Goal: Transaction & Acquisition: Subscribe to service/newsletter

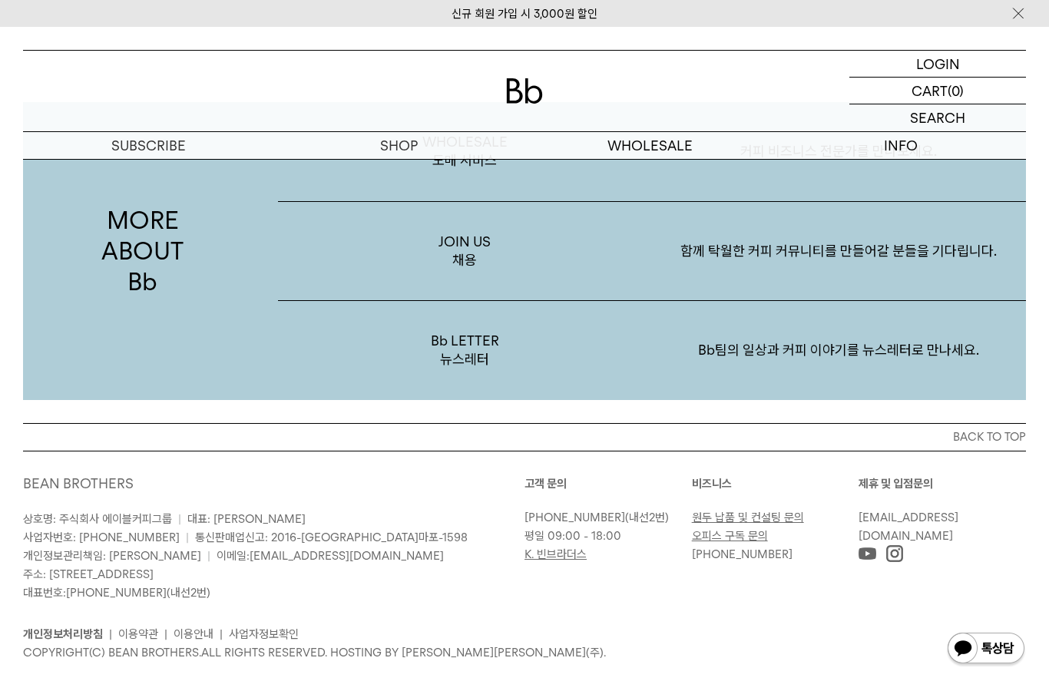
scroll to position [2891, 0]
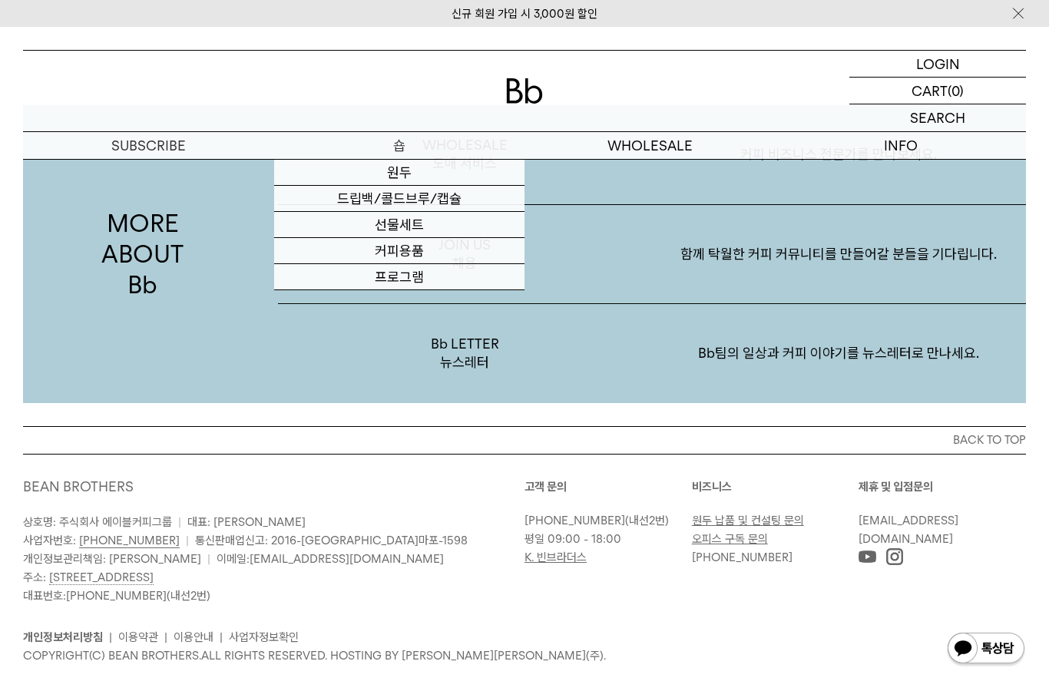
click at [419, 172] on link "원두" at bounding box center [399, 173] width 251 height 26
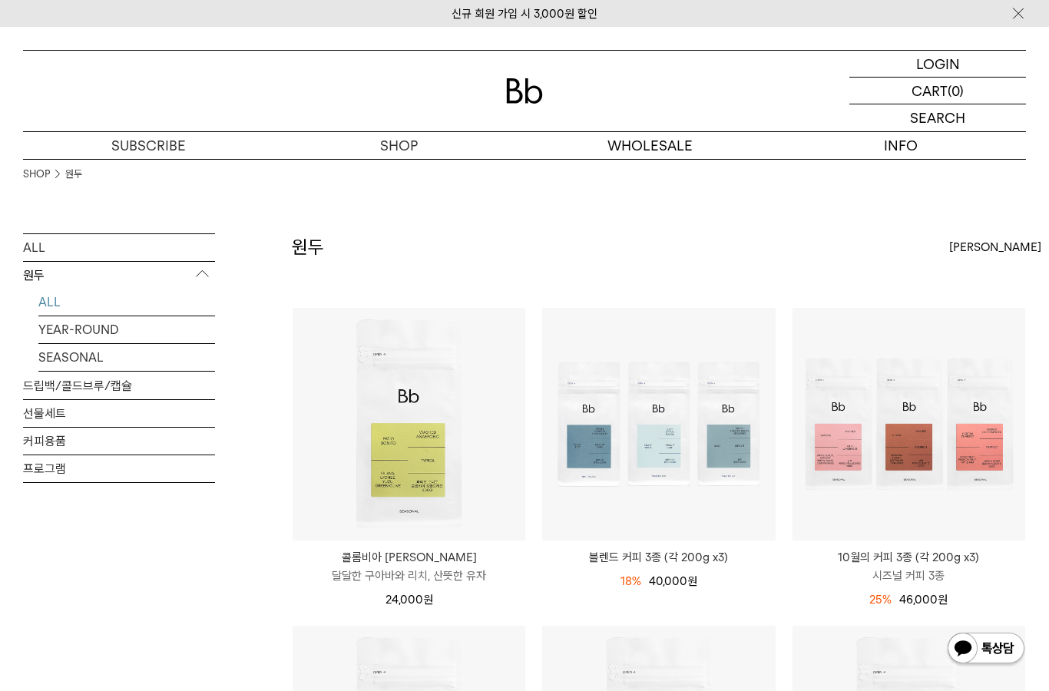
click at [78, 478] on link "프로그램" at bounding box center [119, 468] width 192 height 27
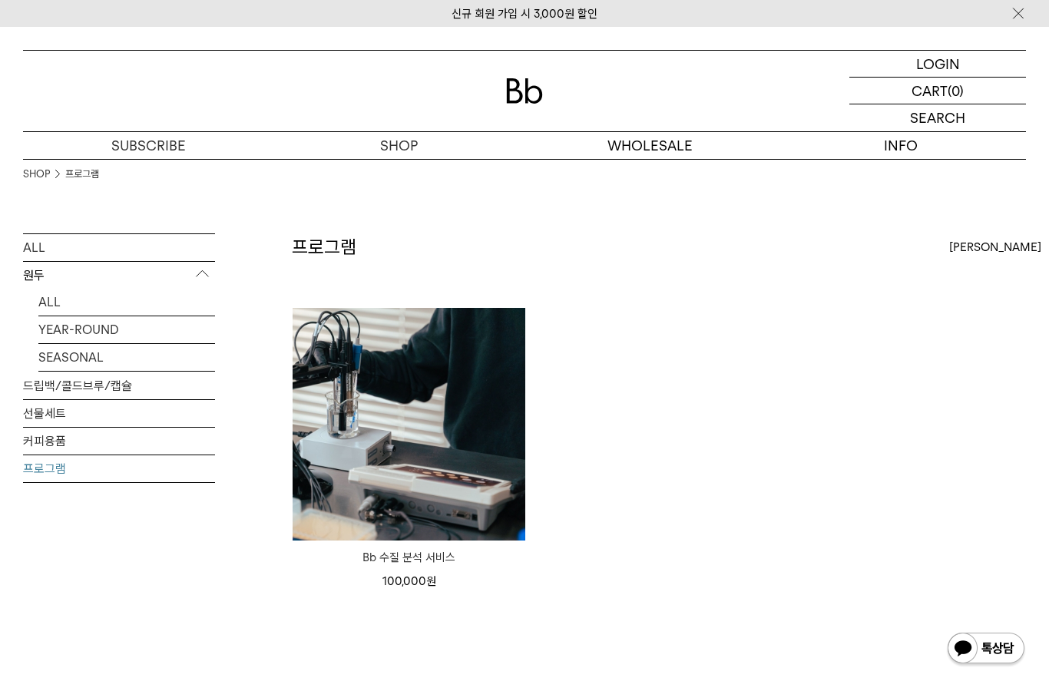
click at [124, 446] on link "커피용품" at bounding box center [119, 441] width 192 height 27
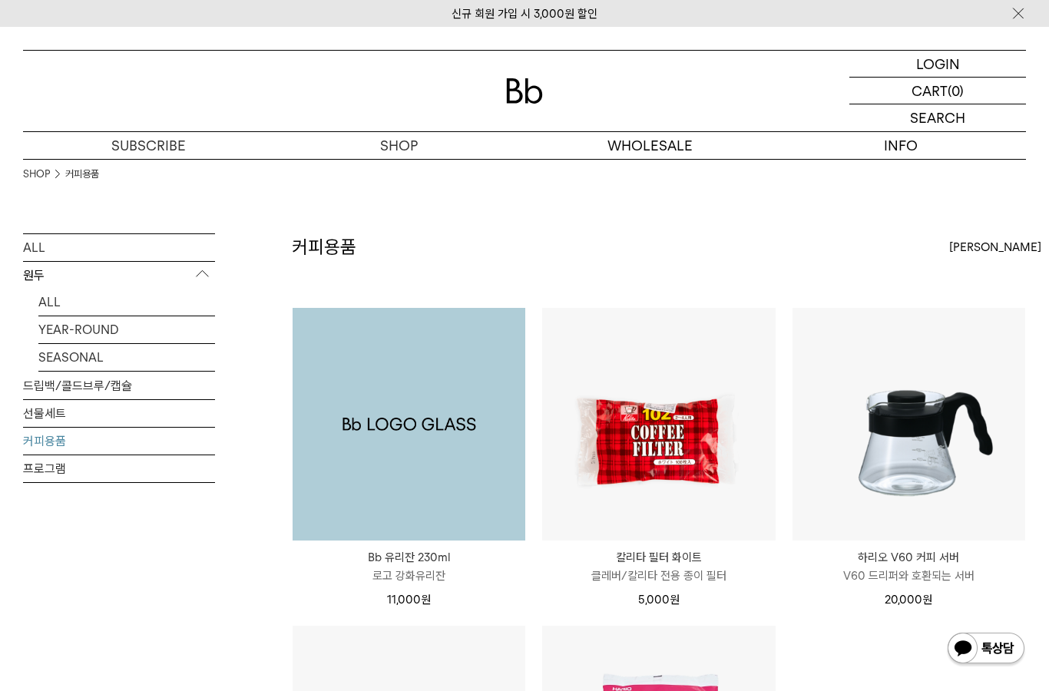
click at [444, 499] on img at bounding box center [409, 424] width 233 height 233
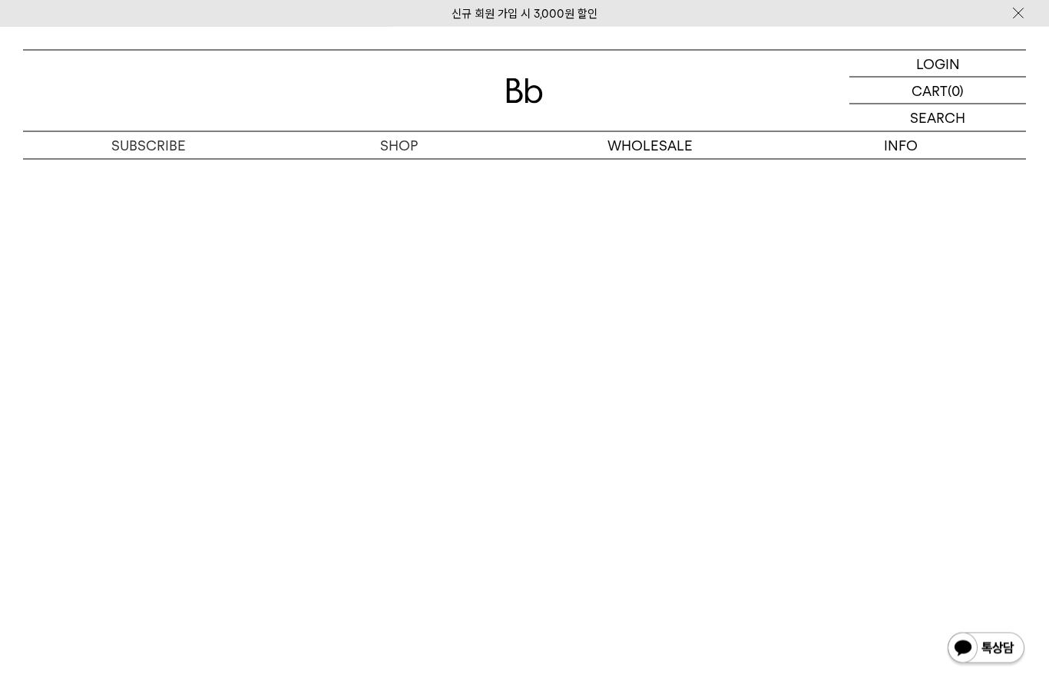
scroll to position [1584, 0]
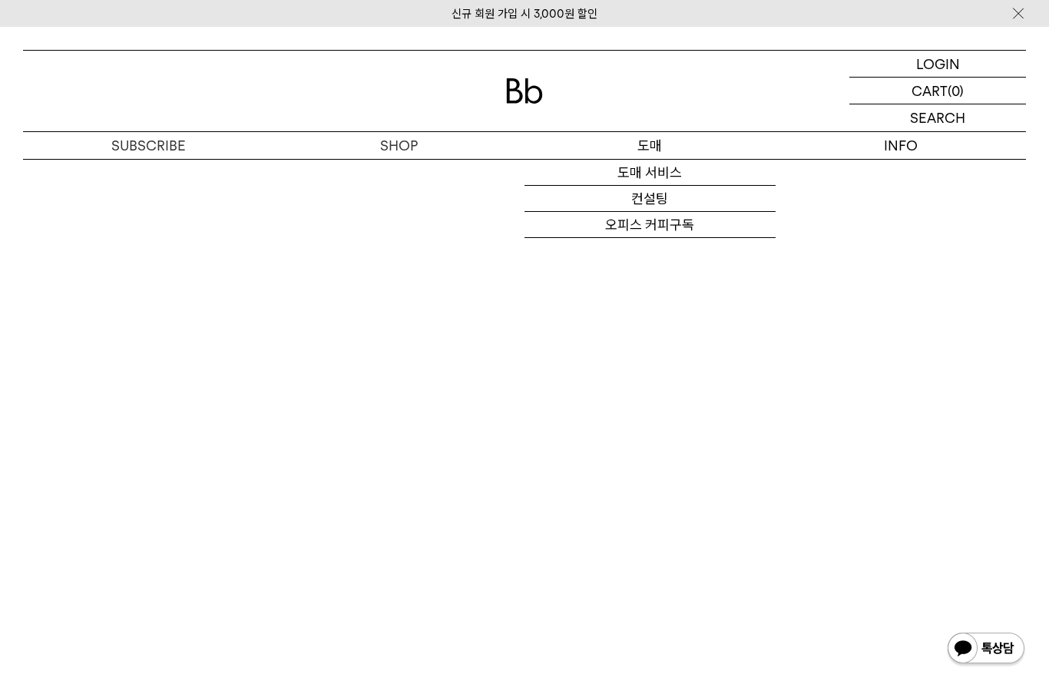
click at [674, 170] on link "도매 서비스" at bounding box center [650, 173] width 251 height 26
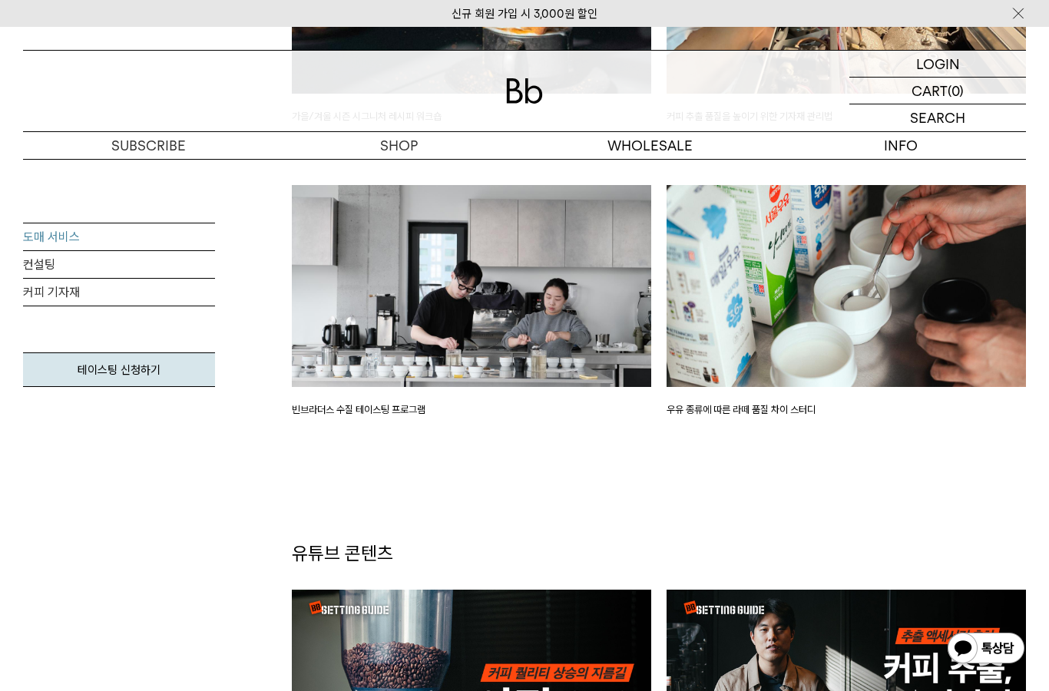
scroll to position [2915, 0]
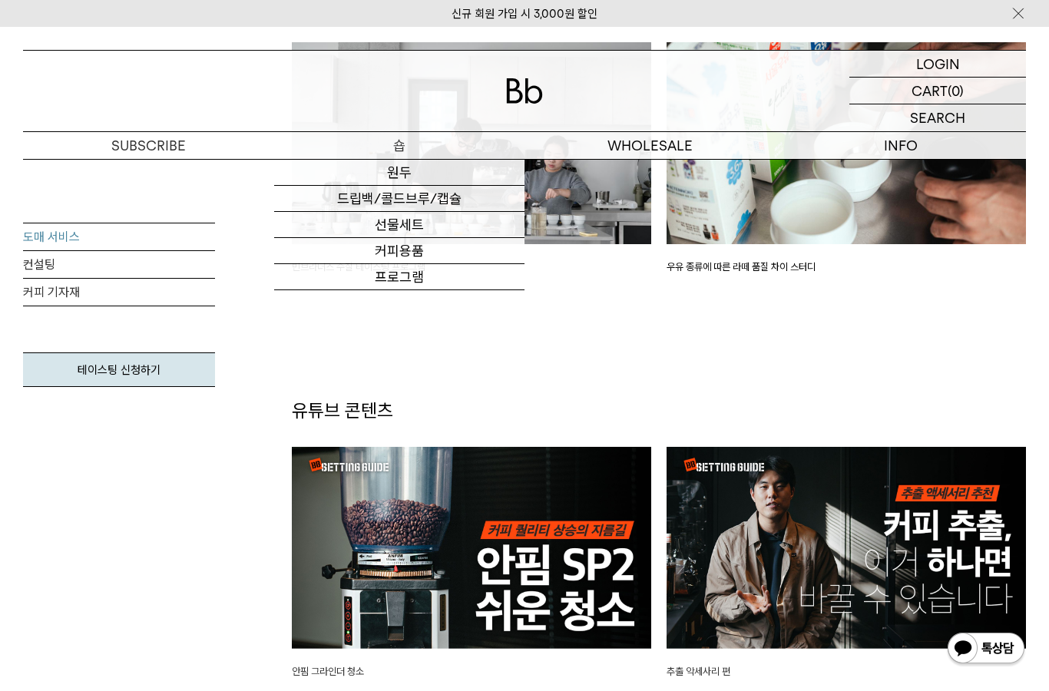
click at [459, 204] on link "드립백/콜드브루/캡슐" at bounding box center [399, 199] width 251 height 26
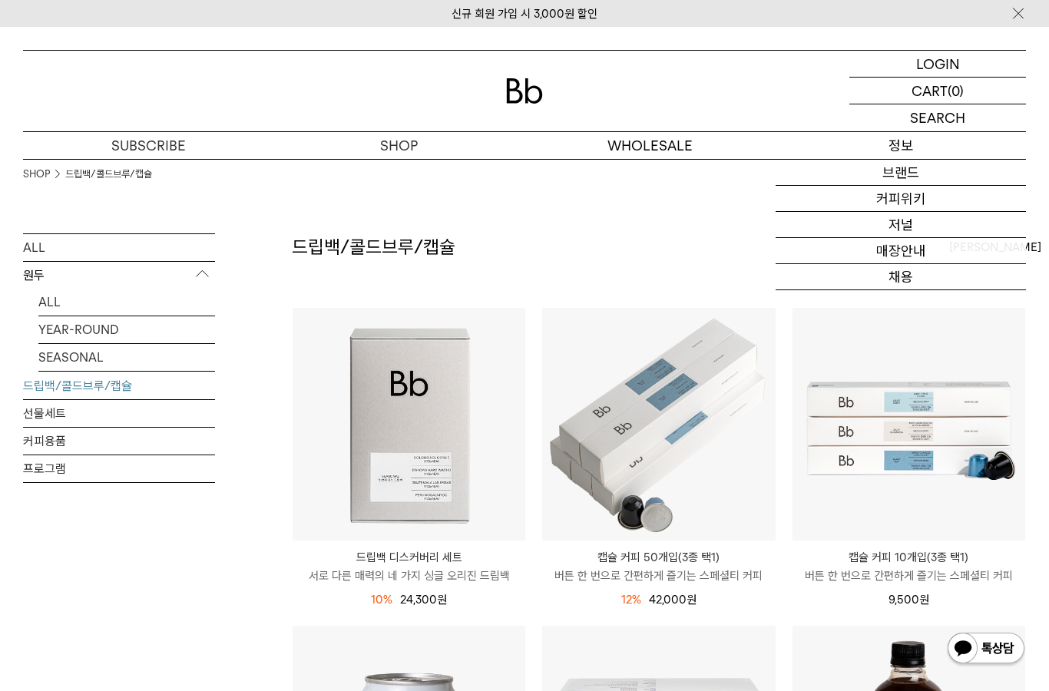
click at [932, 169] on link "브랜드" at bounding box center [901, 173] width 251 height 26
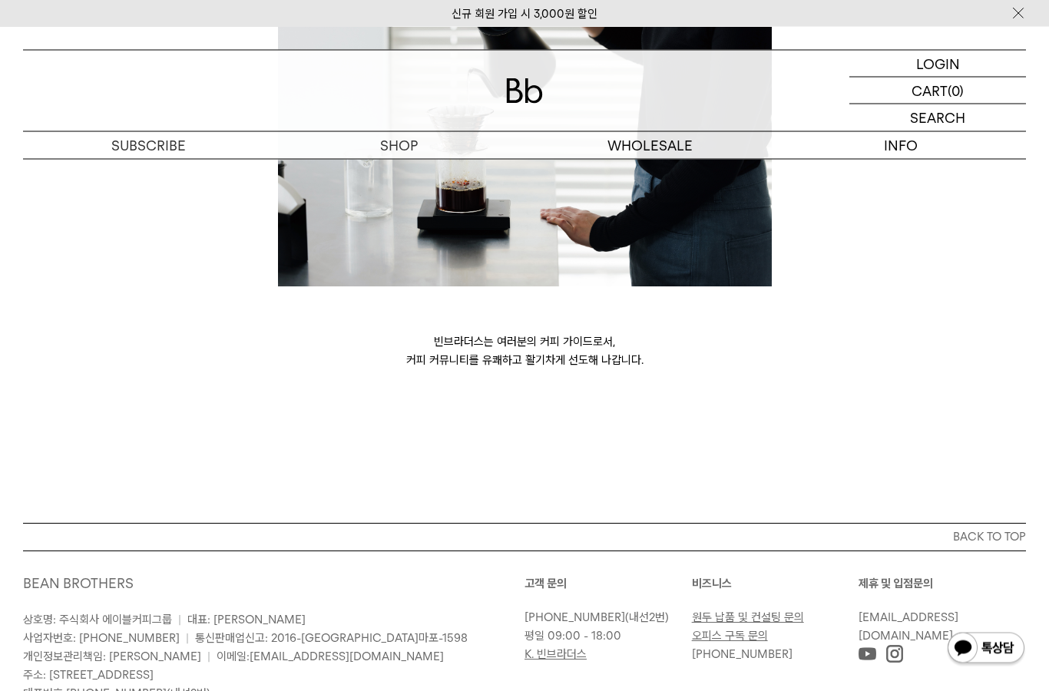
scroll to position [4079, 0]
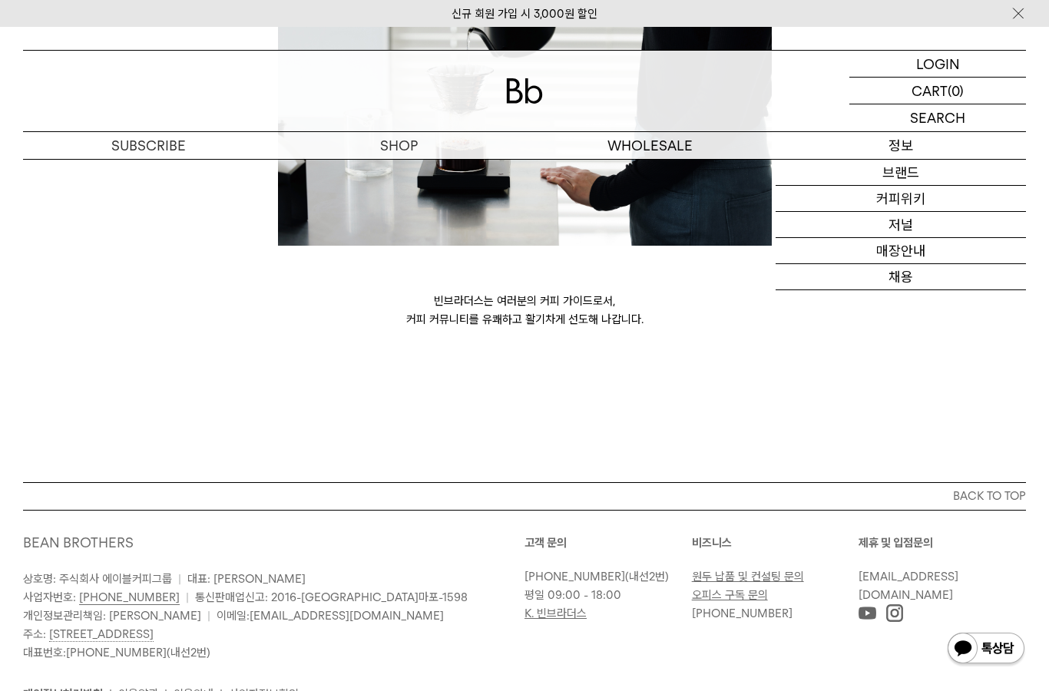
click at [937, 280] on link "채용" at bounding box center [901, 277] width 251 height 26
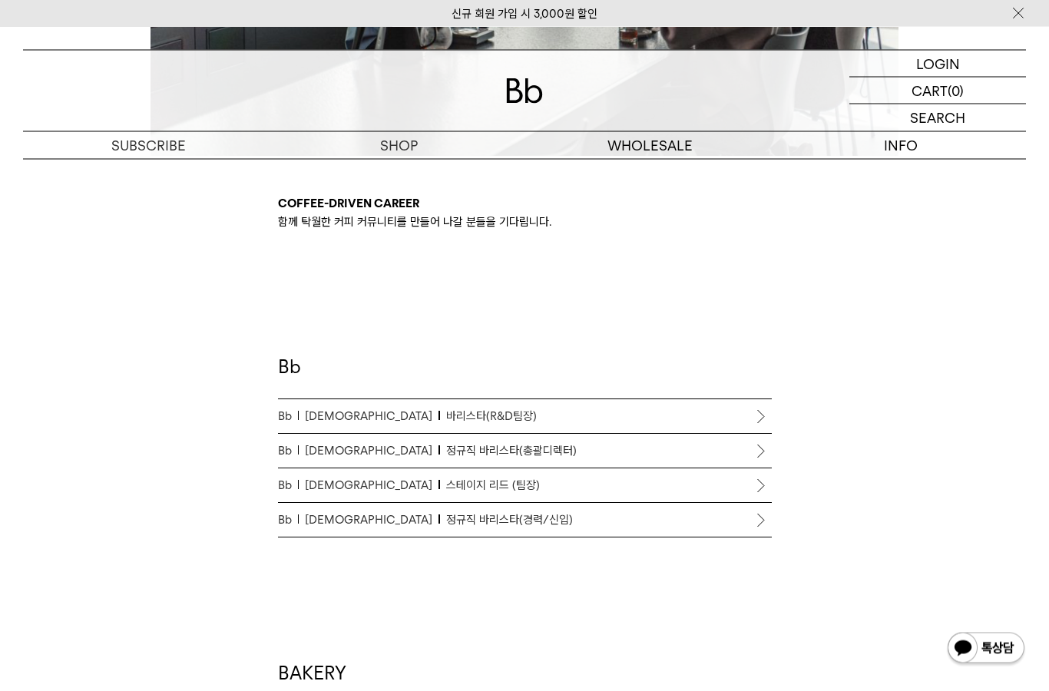
scroll to position [669, 0]
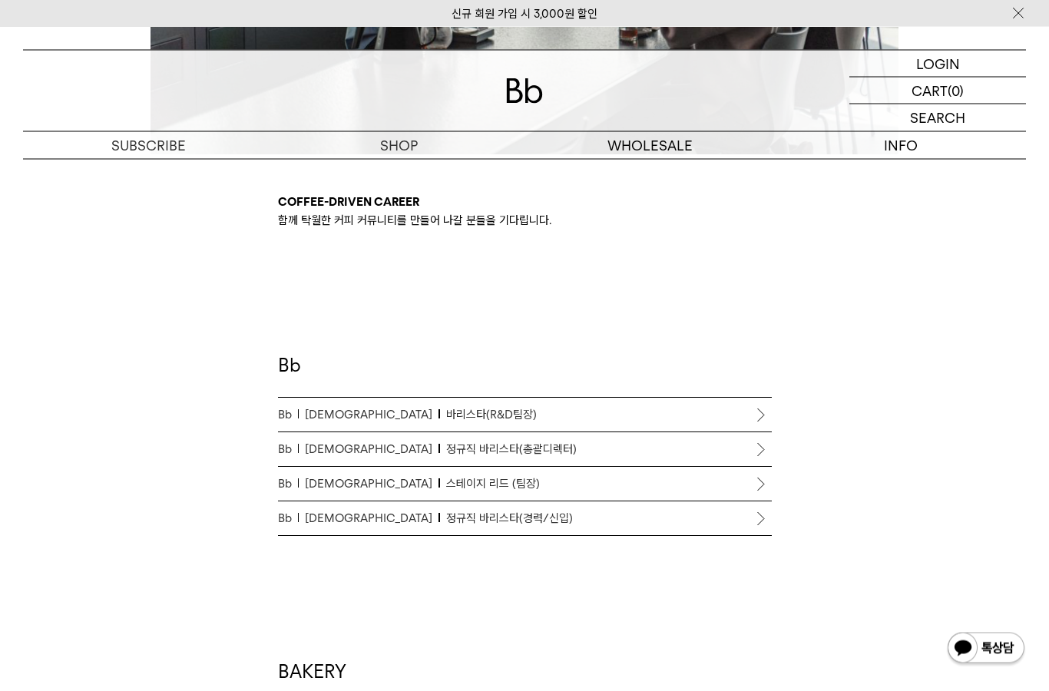
click at [446, 417] on span "바리스타(R&D팀장)" at bounding box center [491, 415] width 91 height 18
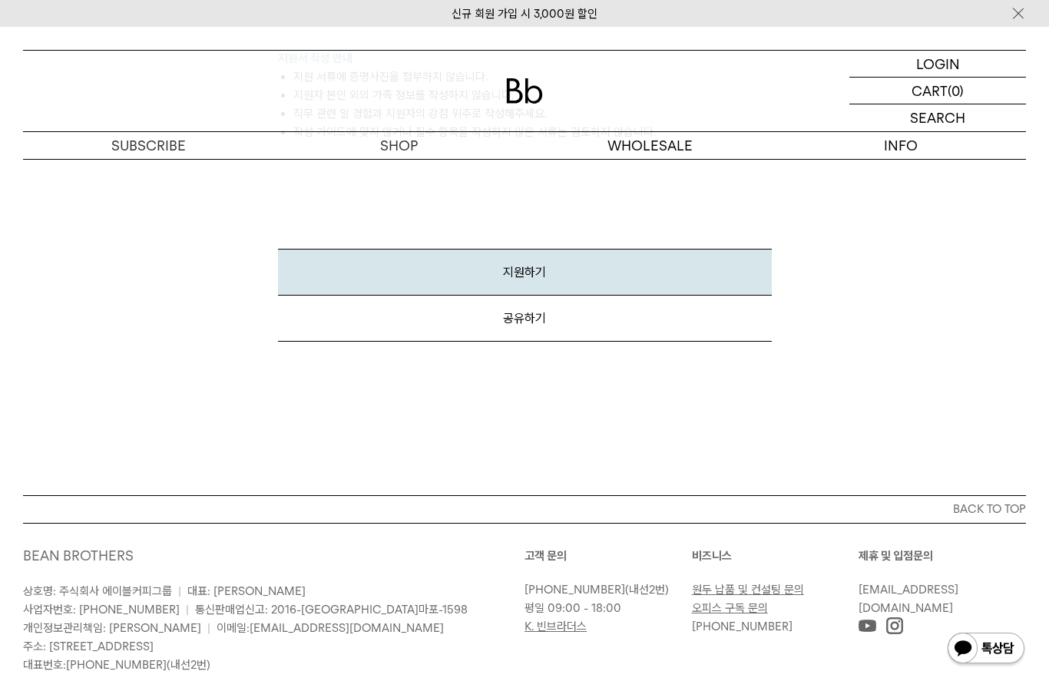
scroll to position [2171, 0]
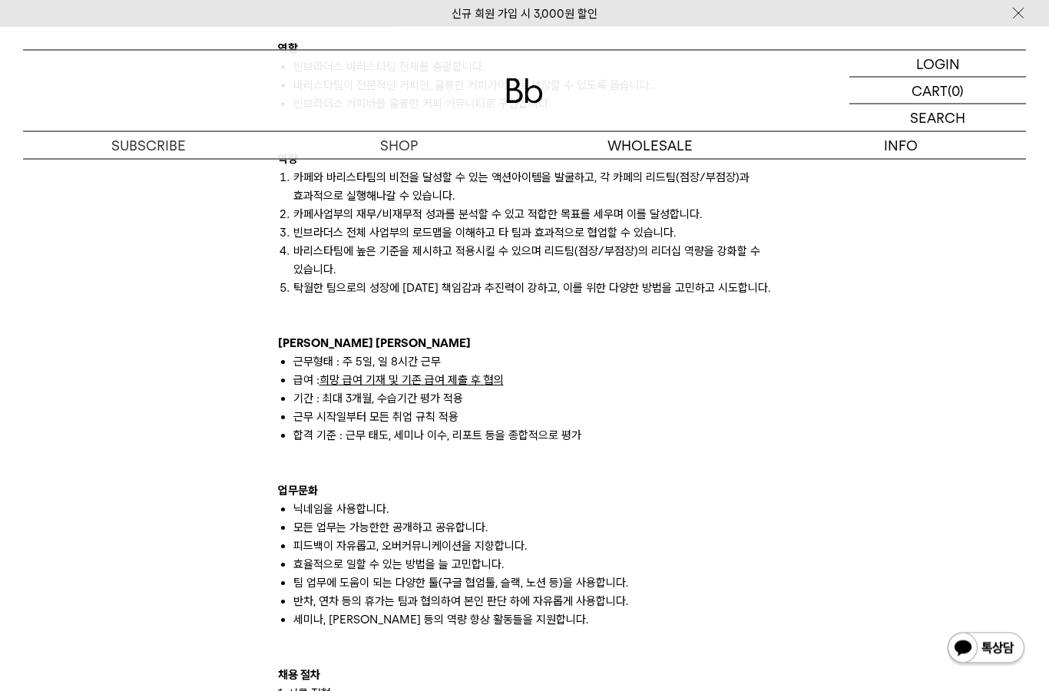
scroll to position [1533, 0]
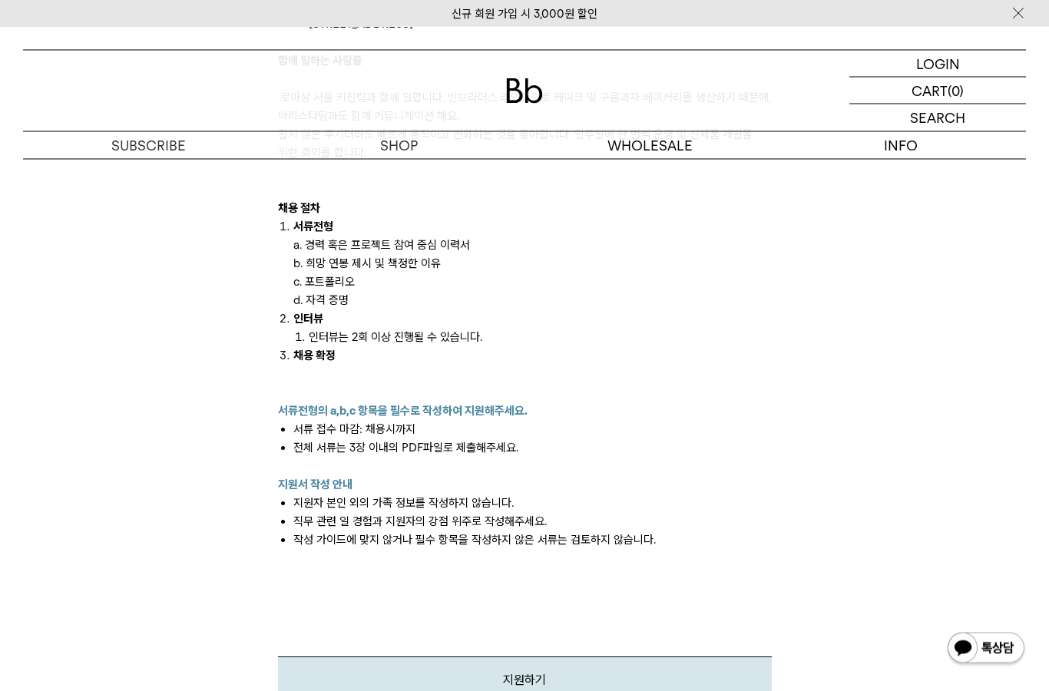
scroll to position [1375, 0]
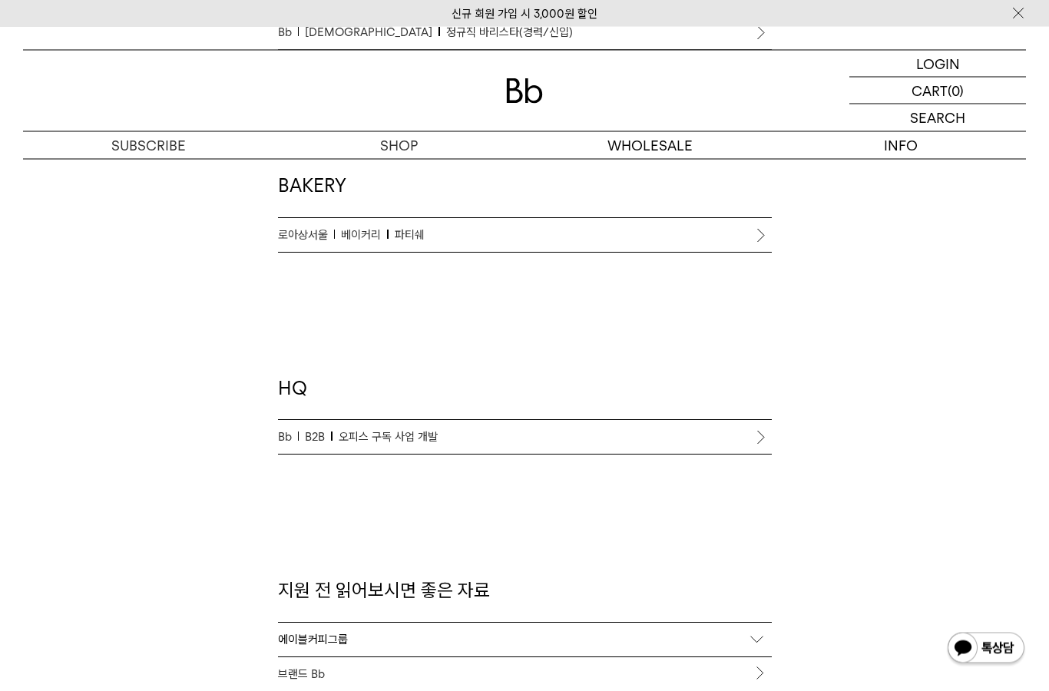
scroll to position [1160, 0]
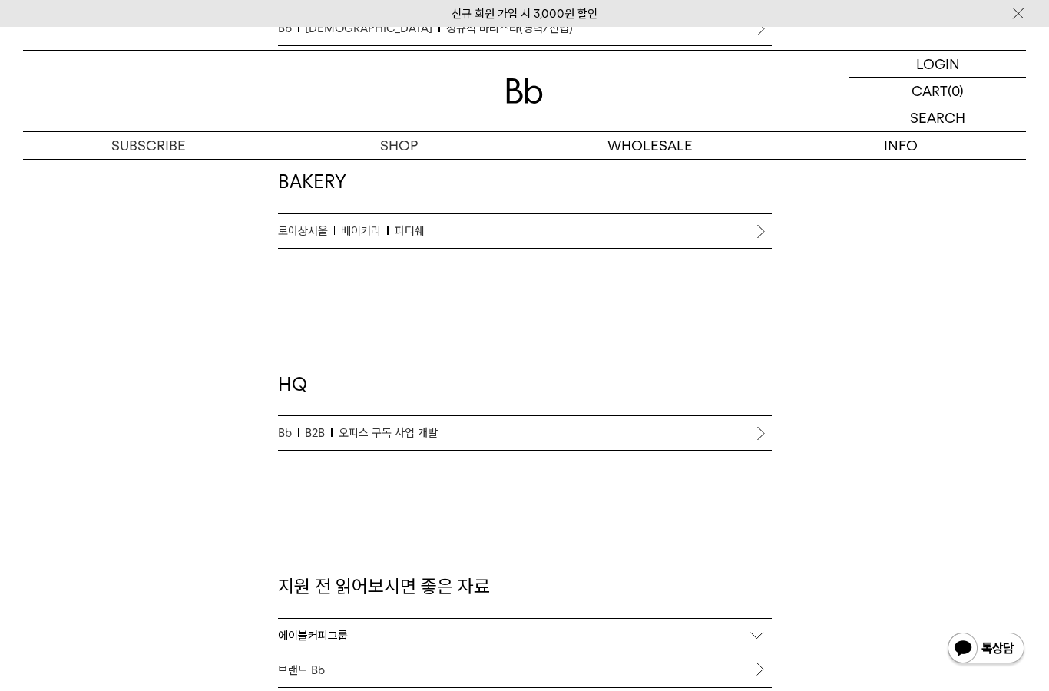
click at [485, 424] on p "Bb B2B 오피스 구독 사업 개발" at bounding box center [525, 433] width 494 height 18
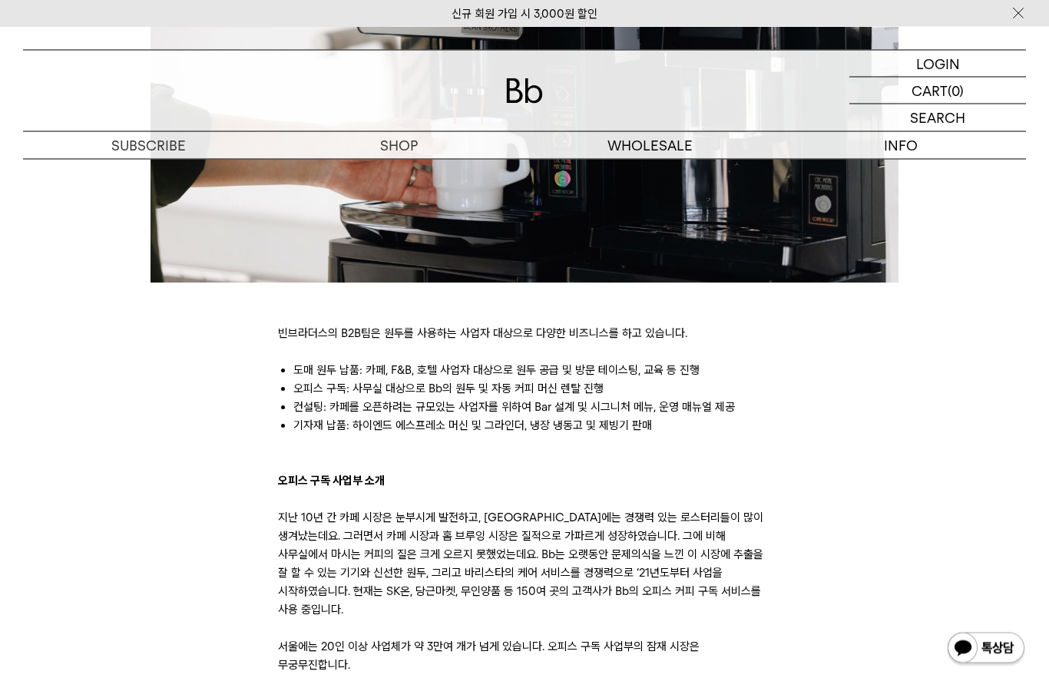
scroll to position [723, 0]
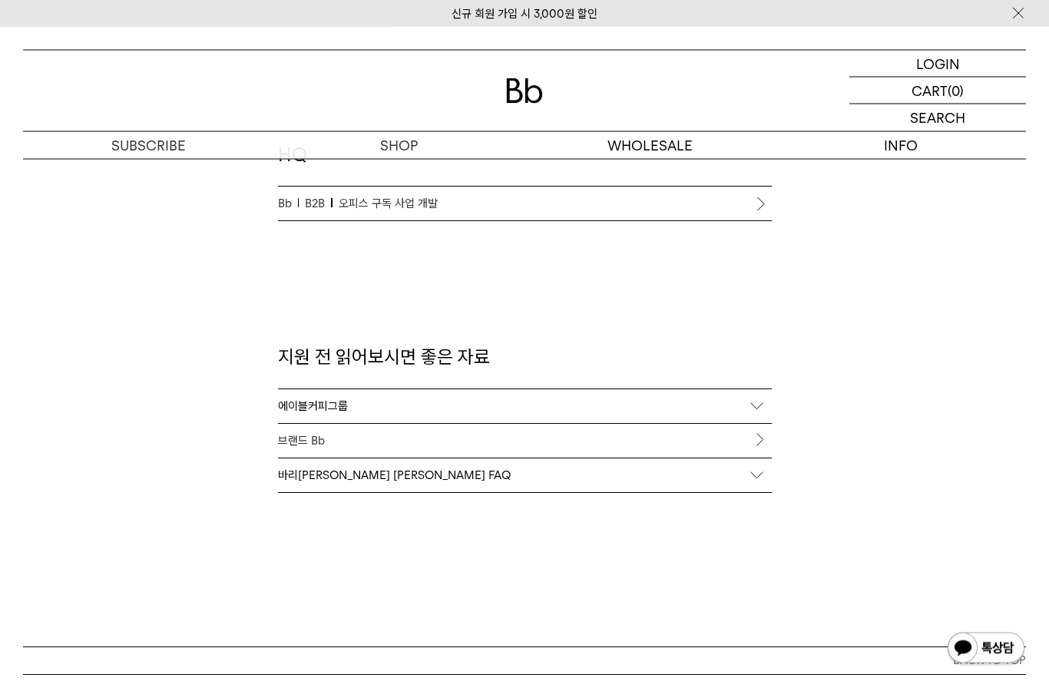
scroll to position [1389, 0]
click at [465, 409] on div "에이블커피그룹" at bounding box center [525, 406] width 494 height 34
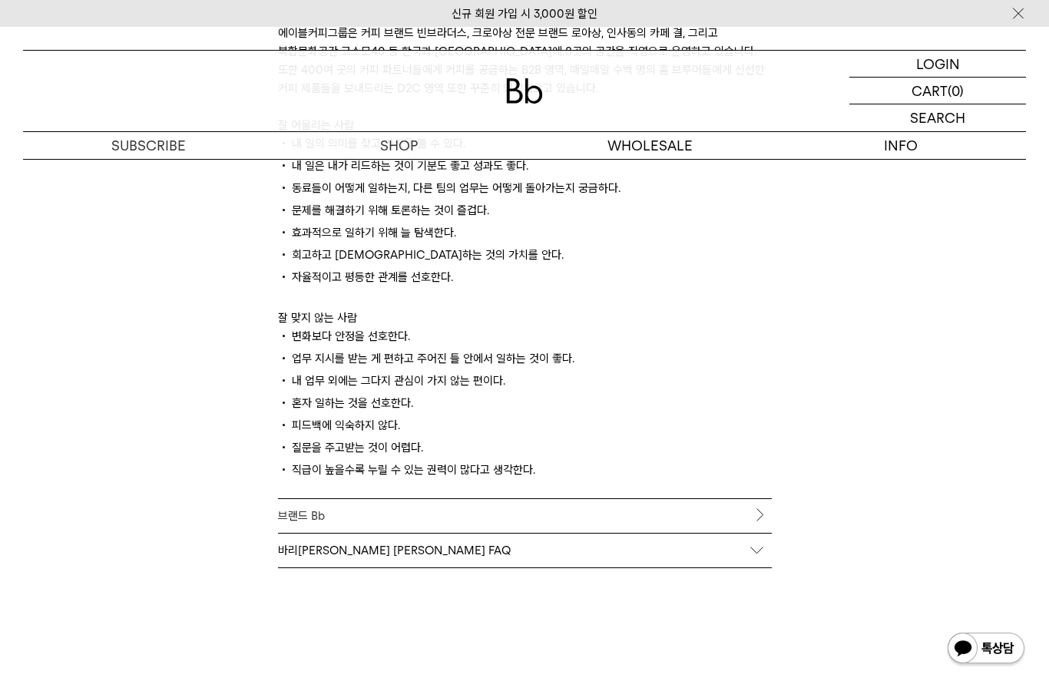
scroll to position [1928, 0]
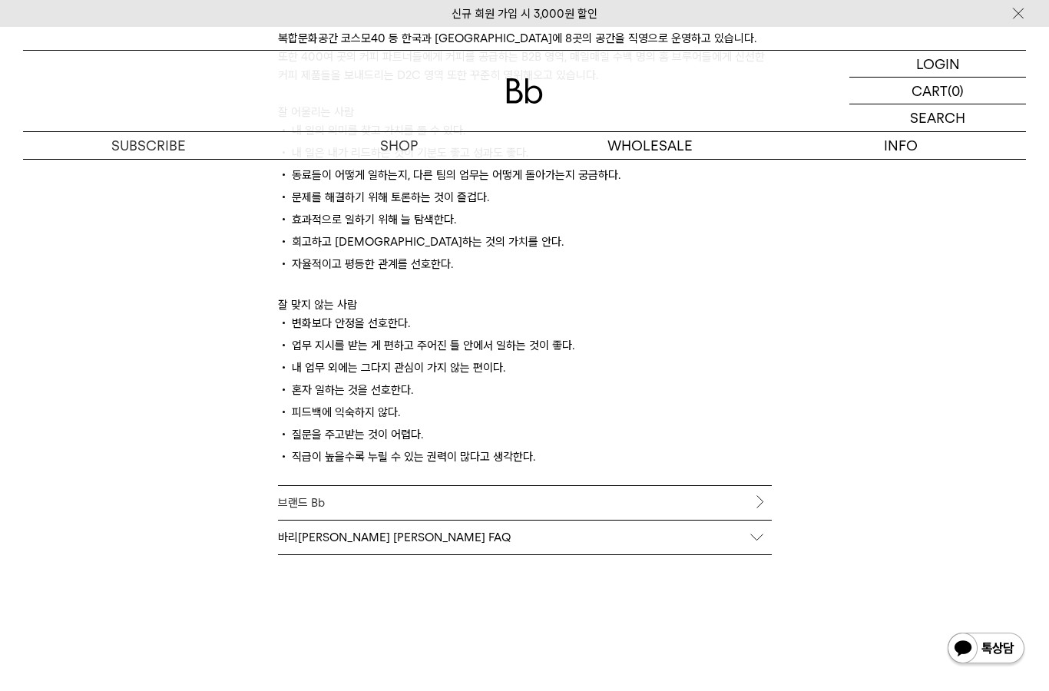
click at [434, 498] on link "브랜드 Bb" at bounding box center [525, 503] width 494 height 34
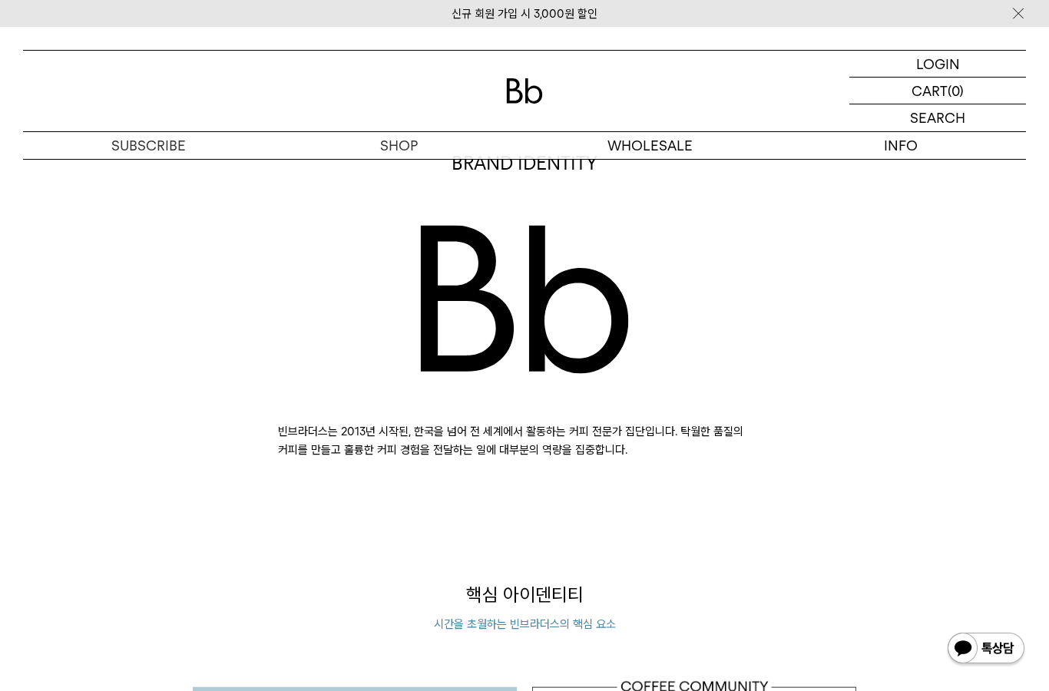
scroll to position [935, 0]
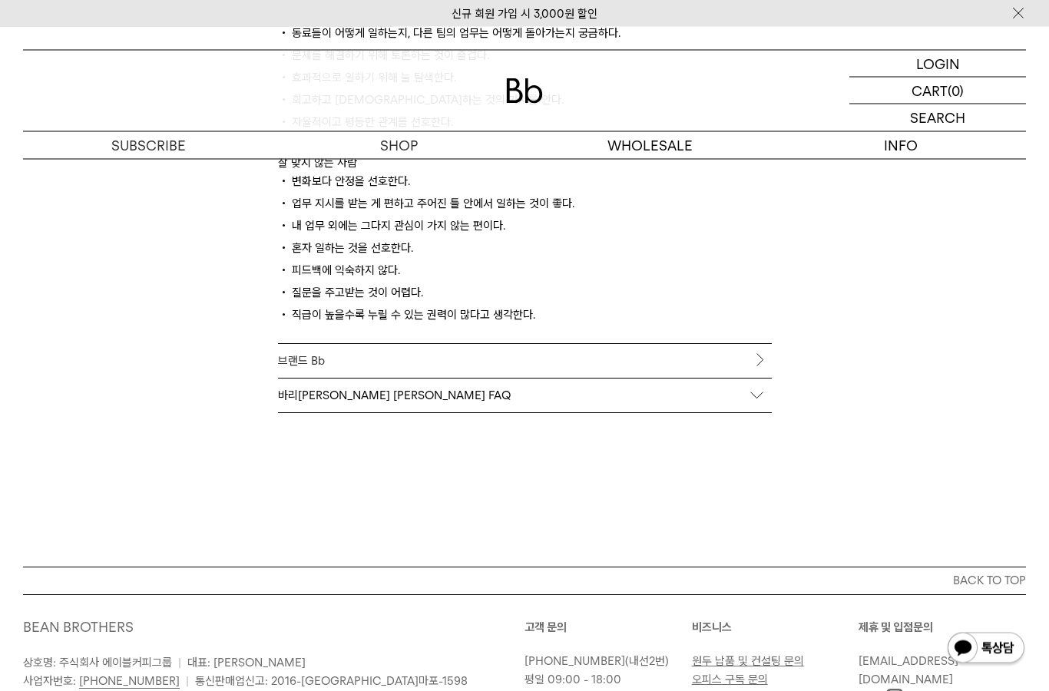
scroll to position [2070, 0]
click at [432, 396] on div "바리스타 채용 FAQ" at bounding box center [525, 396] width 494 height 34
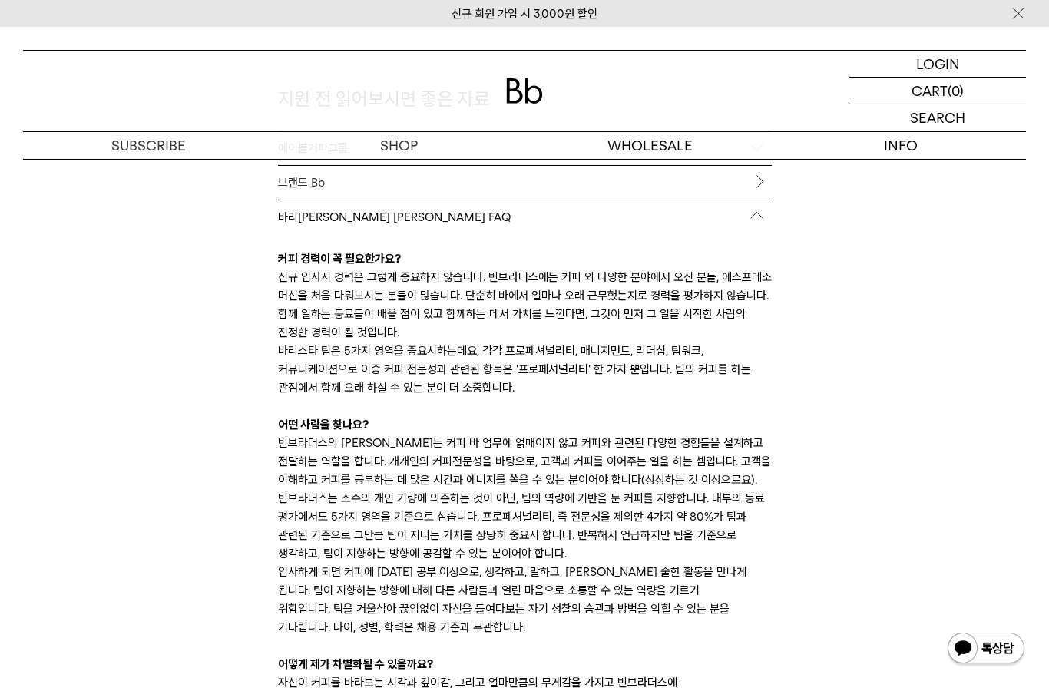
scroll to position [1642, 0]
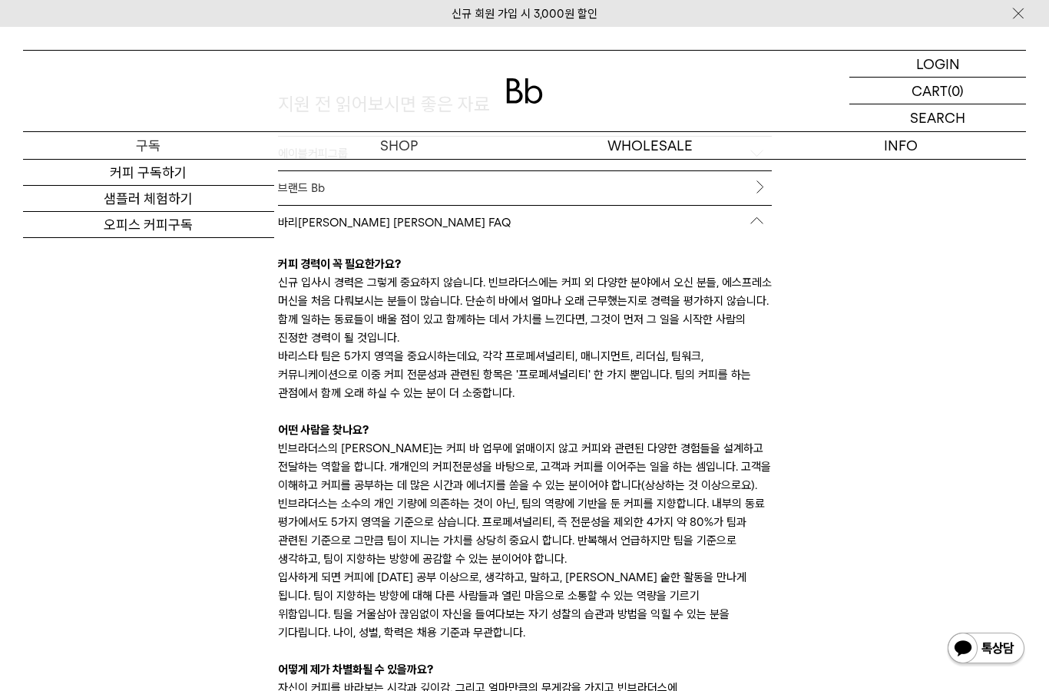
click at [213, 178] on link "커피 구독하기" at bounding box center [148, 173] width 251 height 26
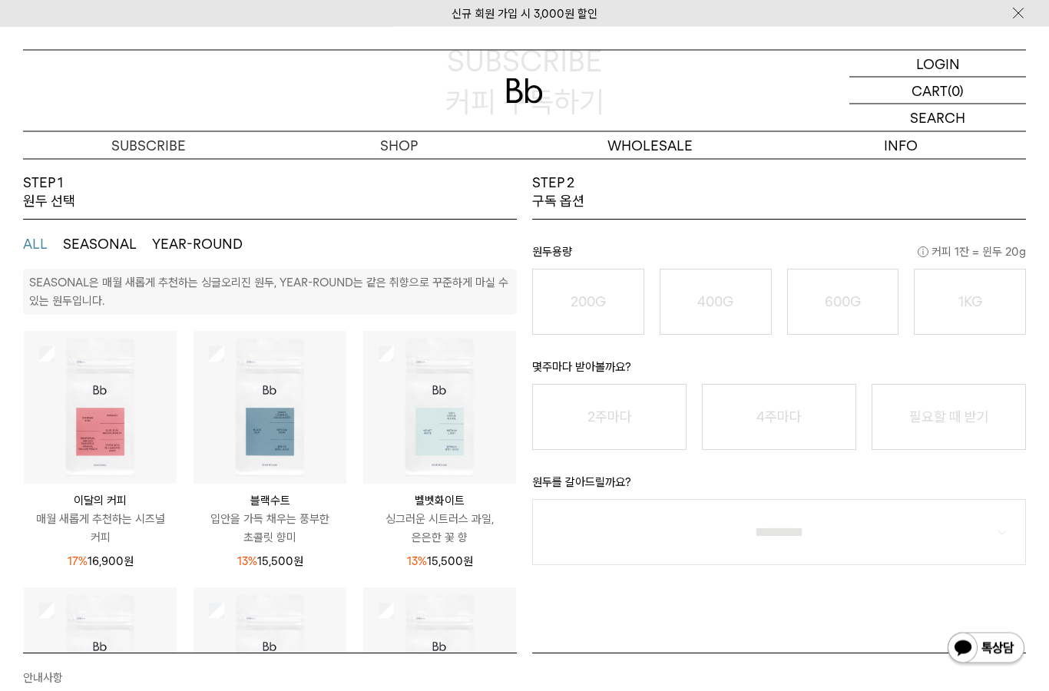
scroll to position [170, 0]
click at [449, 417] on img at bounding box center [439, 407] width 153 height 153
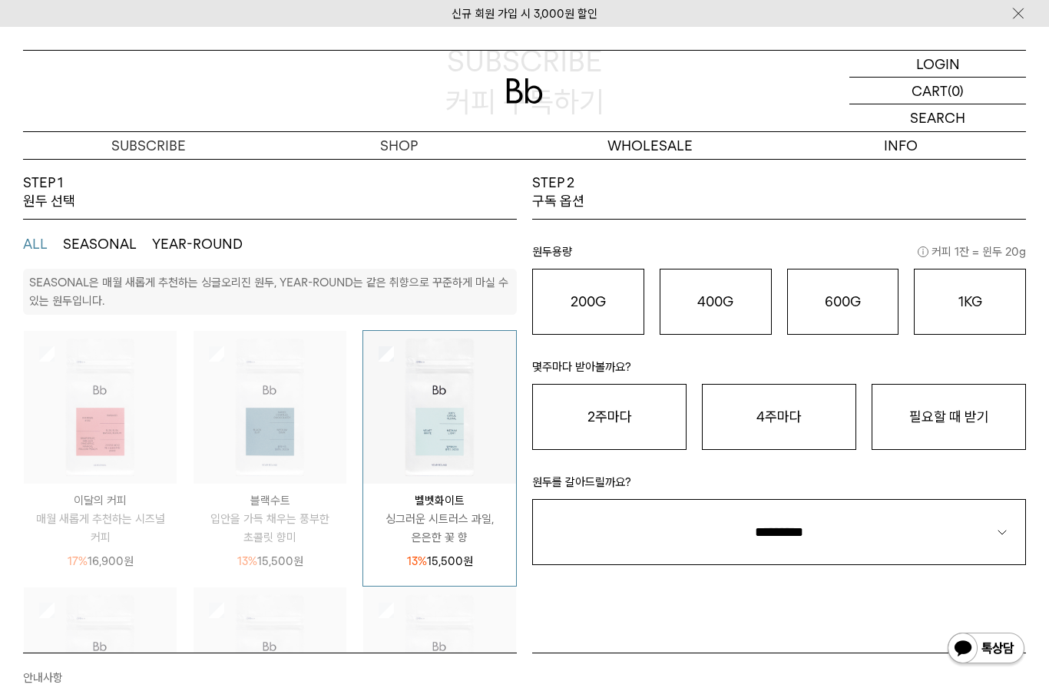
click at [712, 321] on button "400G 31,000 원" at bounding box center [716, 302] width 112 height 66
click at [598, 315] on button "200G 16,900 원" at bounding box center [588, 302] width 112 height 66
click at [647, 429] on button "2주마다" at bounding box center [609, 417] width 154 height 66
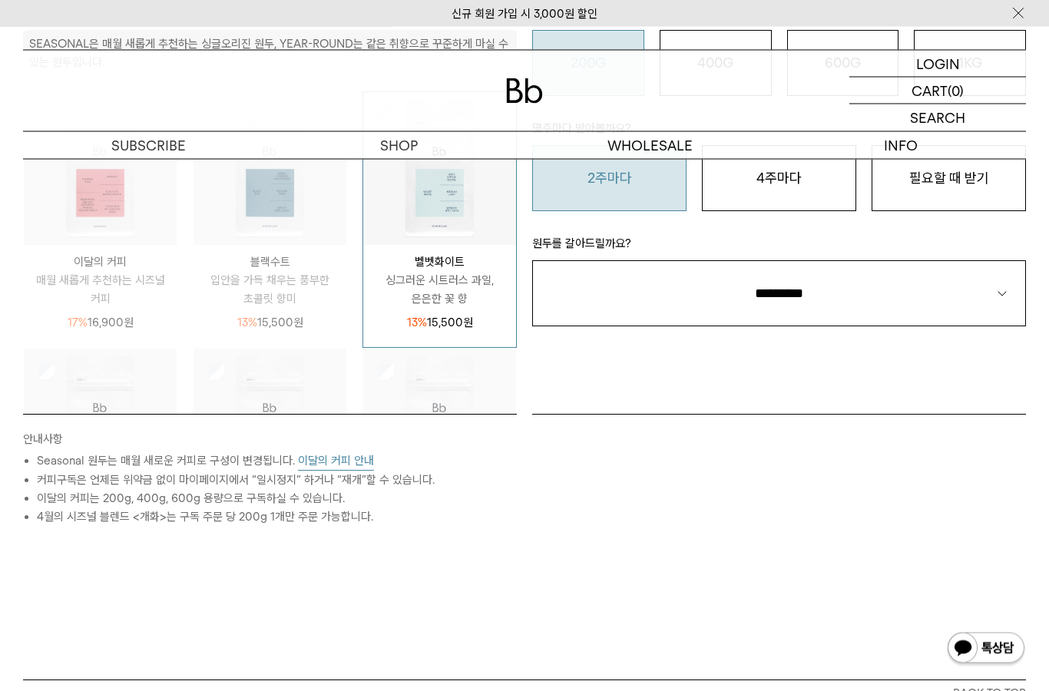
click at [716, 311] on select "**********" at bounding box center [779, 294] width 494 height 66
select select "**"
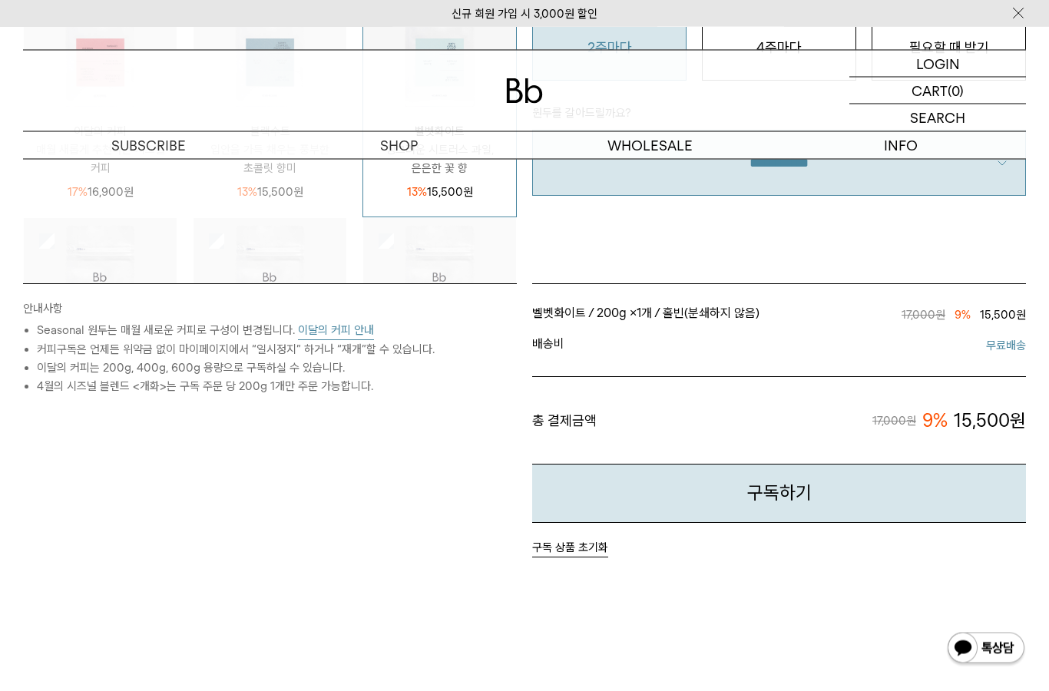
scroll to position [539, 0]
click at [352, 324] on button "이달의 커피 안내" at bounding box center [336, 330] width 76 height 19
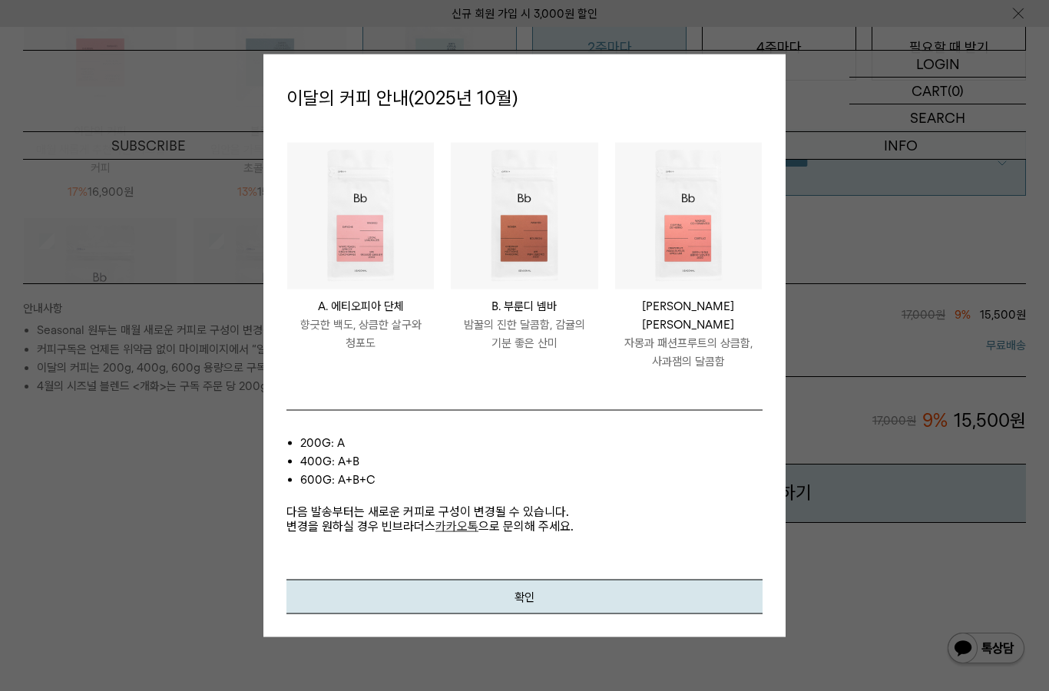
click at [532, 614] on button "확인" at bounding box center [524, 596] width 476 height 35
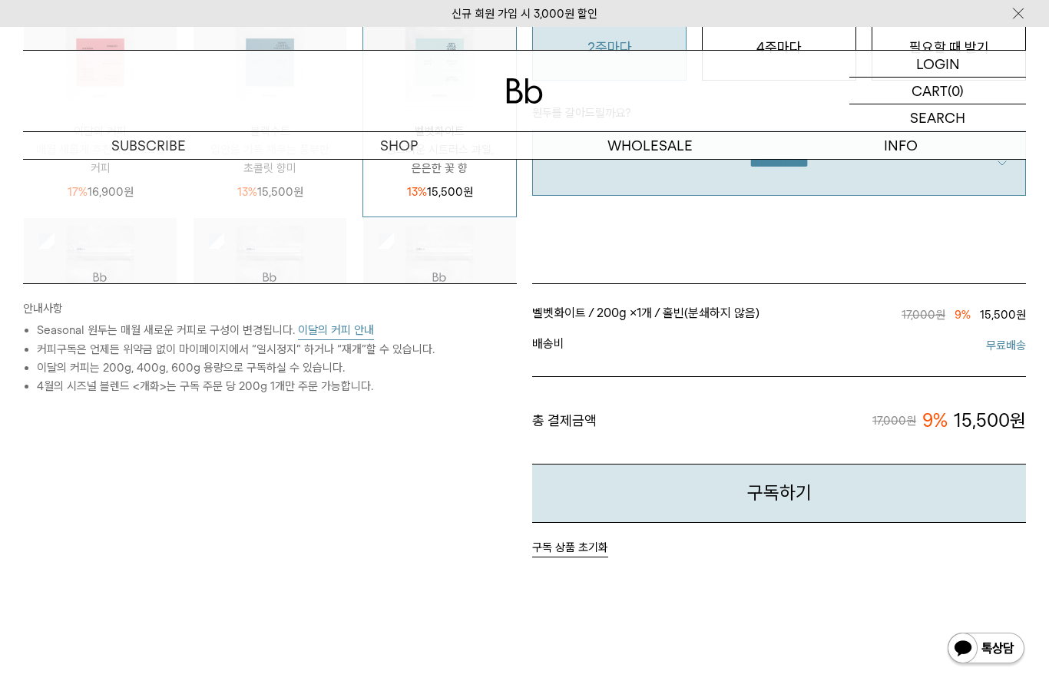
click at [752, 493] on button "구독하기" at bounding box center [779, 493] width 494 height 59
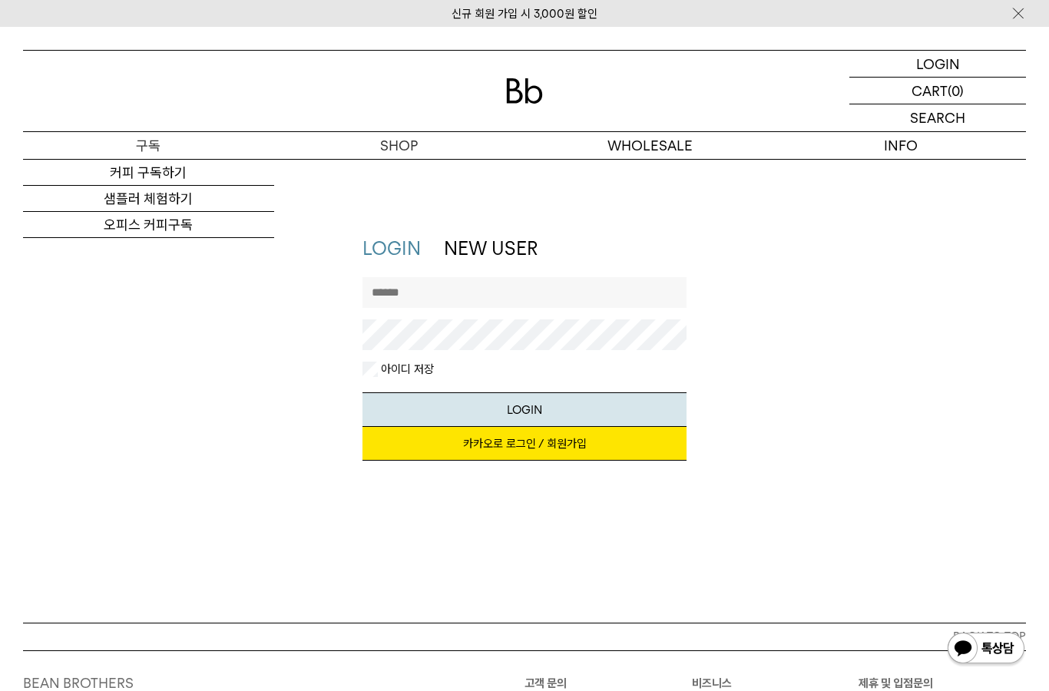
click at [205, 220] on link "오피스 커피구독" at bounding box center [148, 225] width 251 height 26
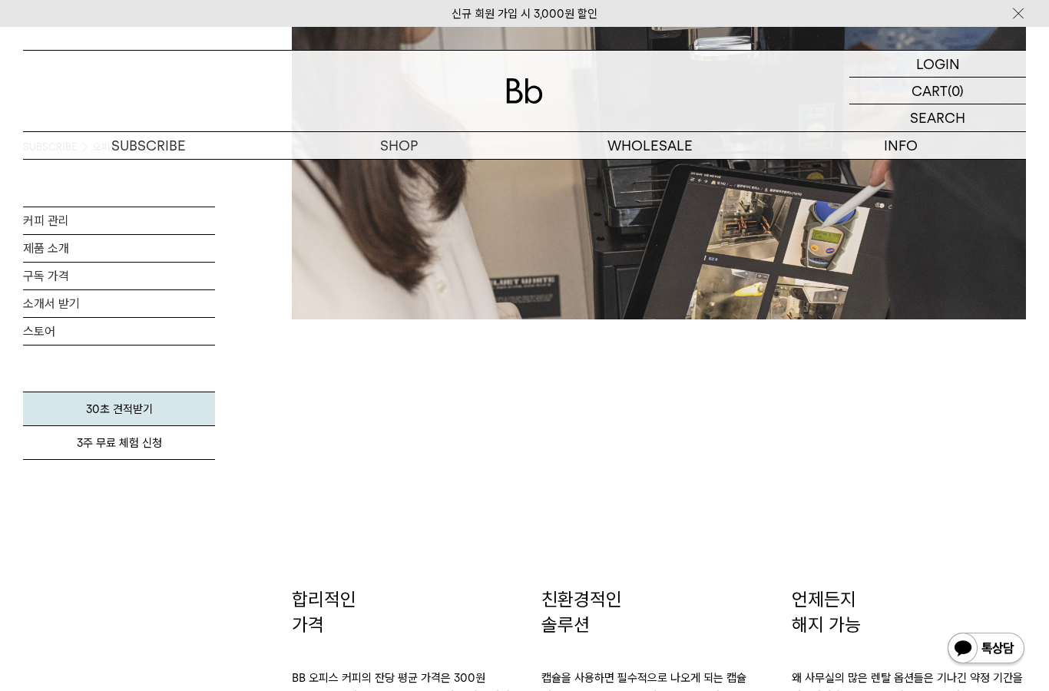
scroll to position [2017, 0]
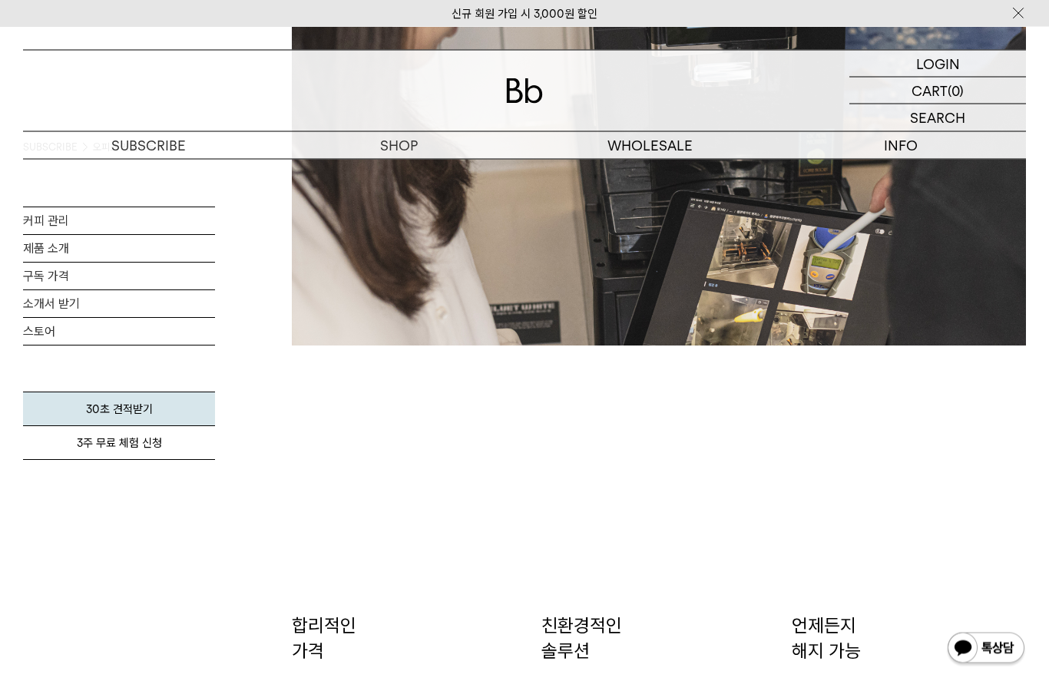
click at [164, 329] on link "스토어" at bounding box center [119, 331] width 192 height 27
click at [161, 278] on link "구독 가격" at bounding box center [119, 276] width 192 height 27
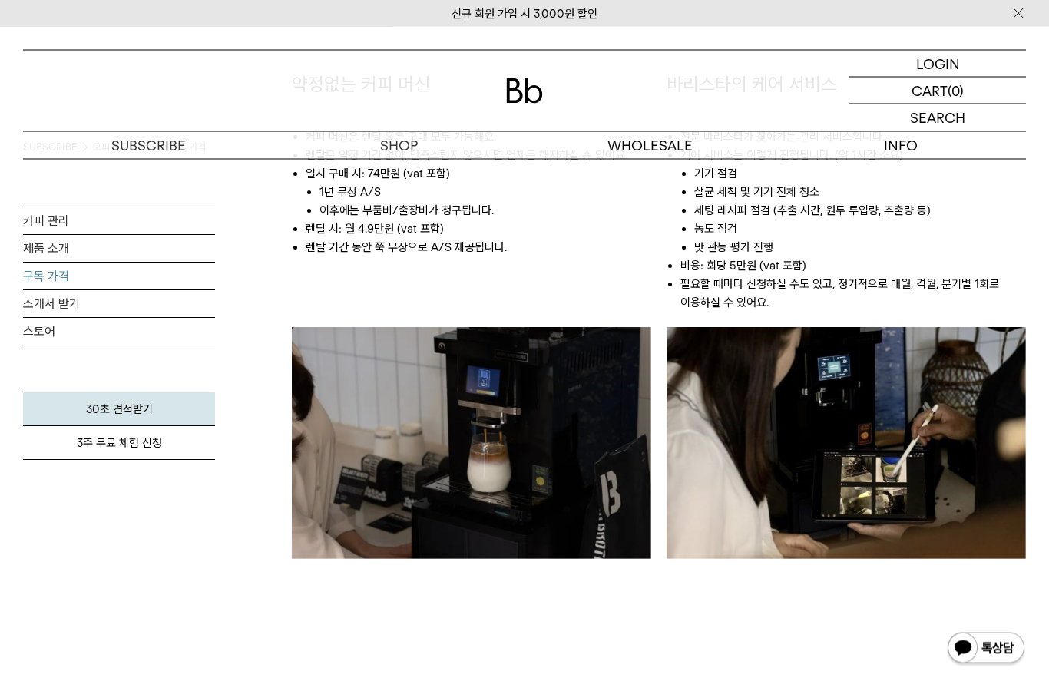
scroll to position [935, 0]
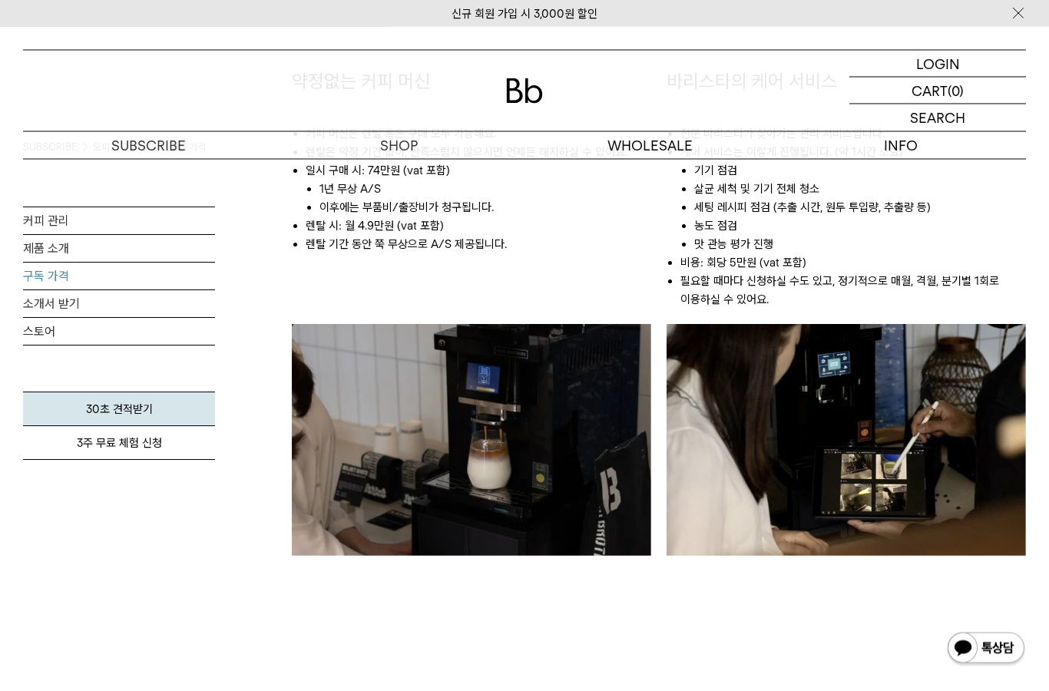
click at [184, 247] on link "제품 소개" at bounding box center [119, 248] width 192 height 27
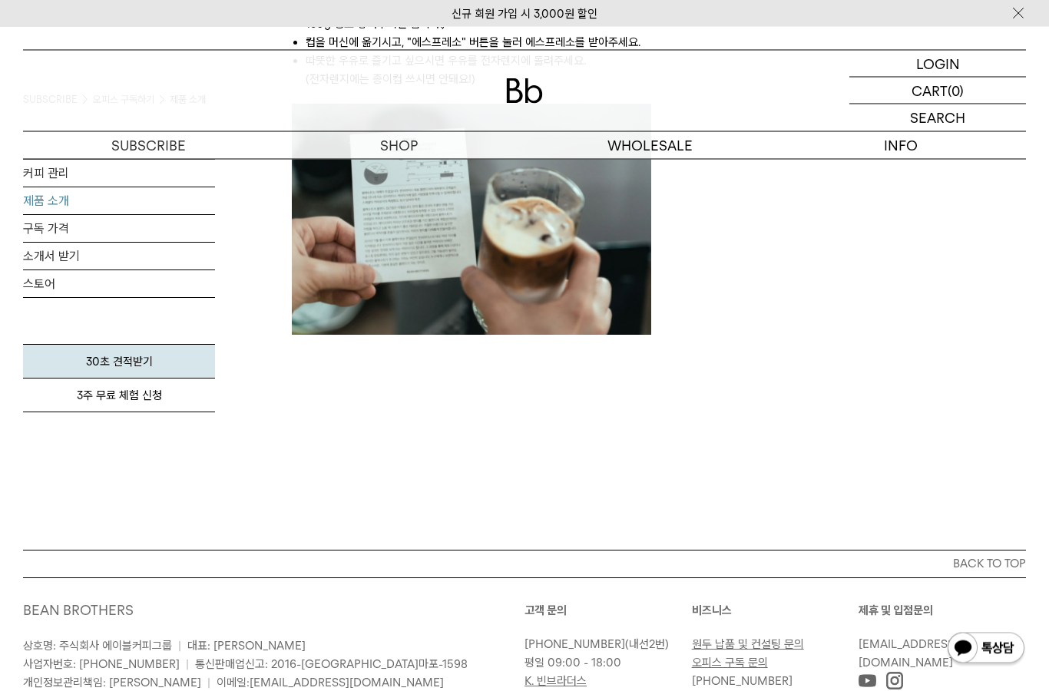
scroll to position [1911, 0]
click at [196, 347] on link "30초 견적받기" at bounding box center [119, 360] width 192 height 35
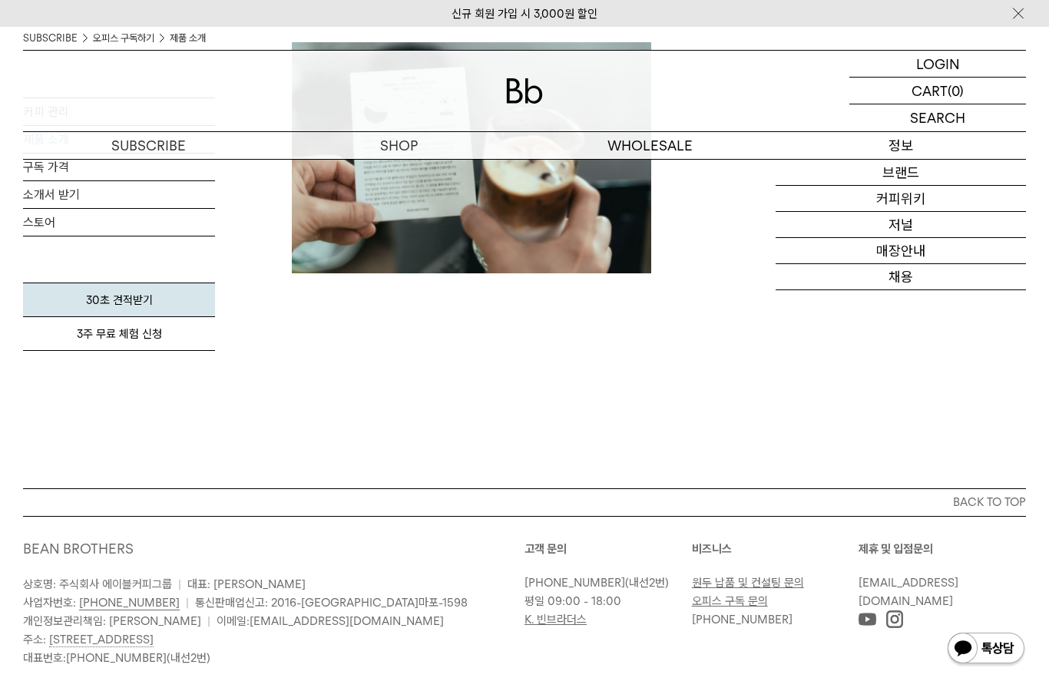
click at [912, 204] on link "커피위키" at bounding box center [901, 199] width 251 height 26
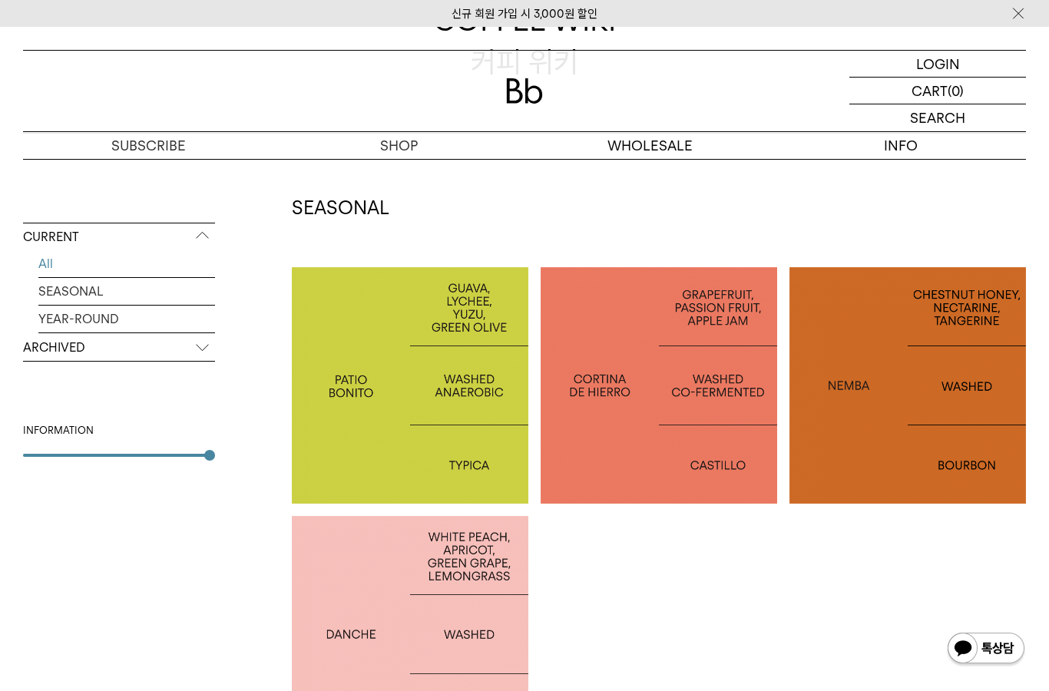
scroll to position [208, 0]
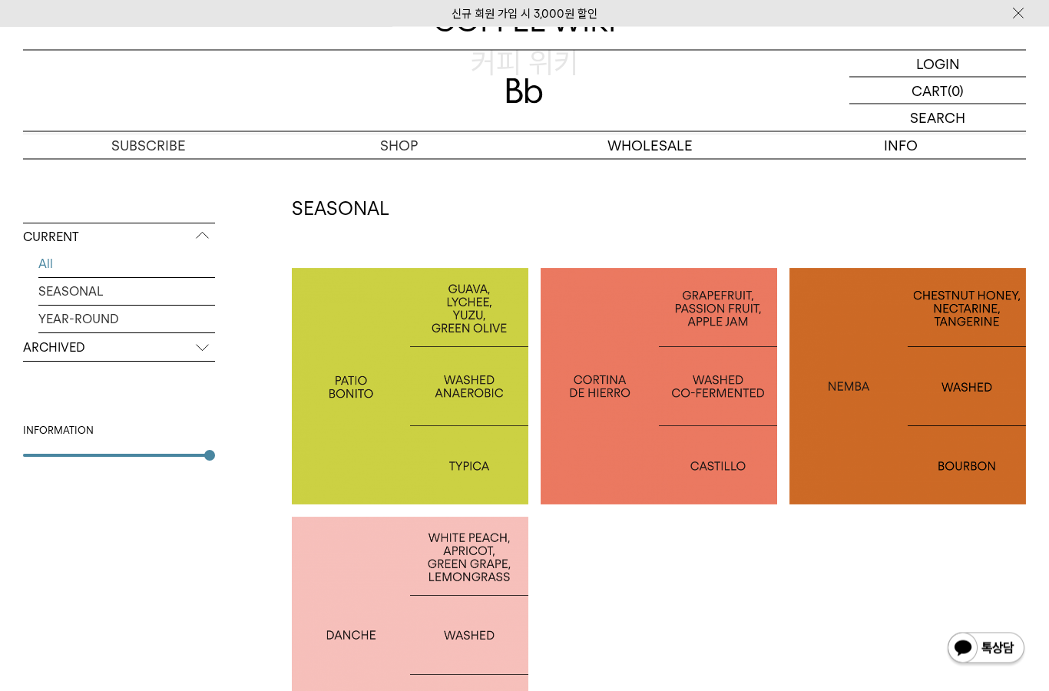
click at [482, 411] on p "COLOMBIA PATIO BONITO" at bounding box center [410, 387] width 237 height 51
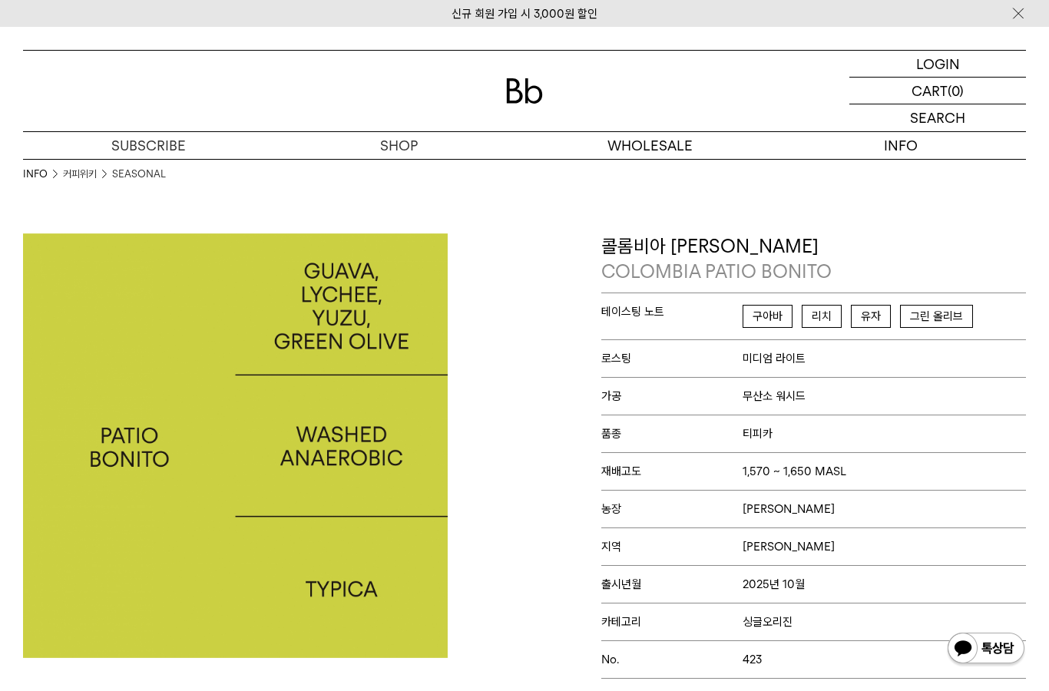
click at [500, 431] on div at bounding box center [269, 455] width 509 height 445
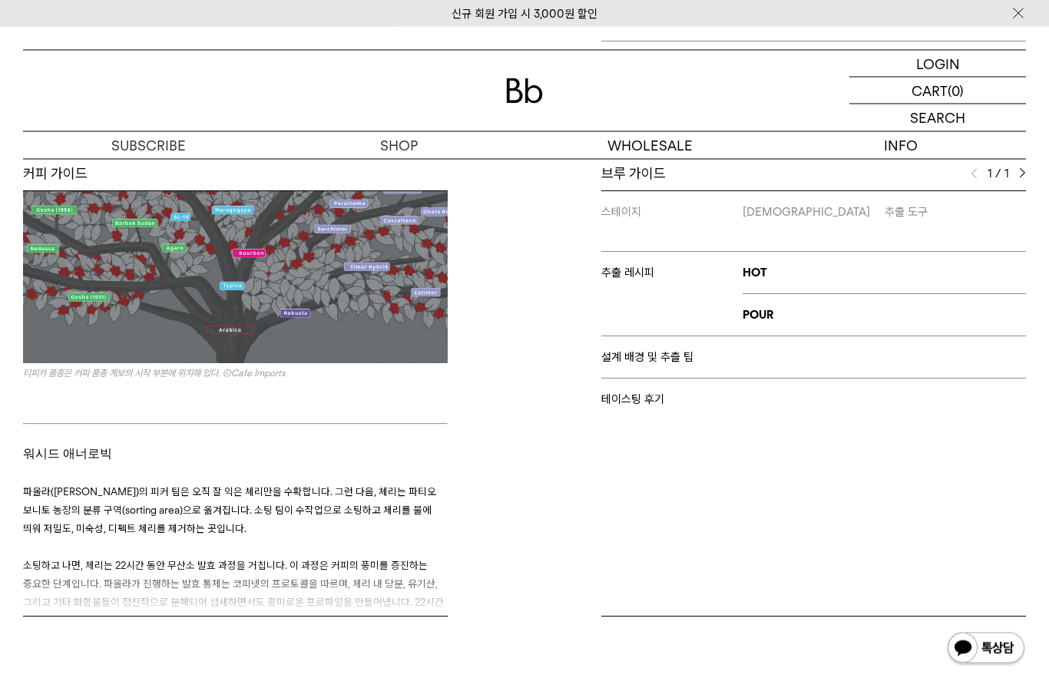
scroll to position [637, 0]
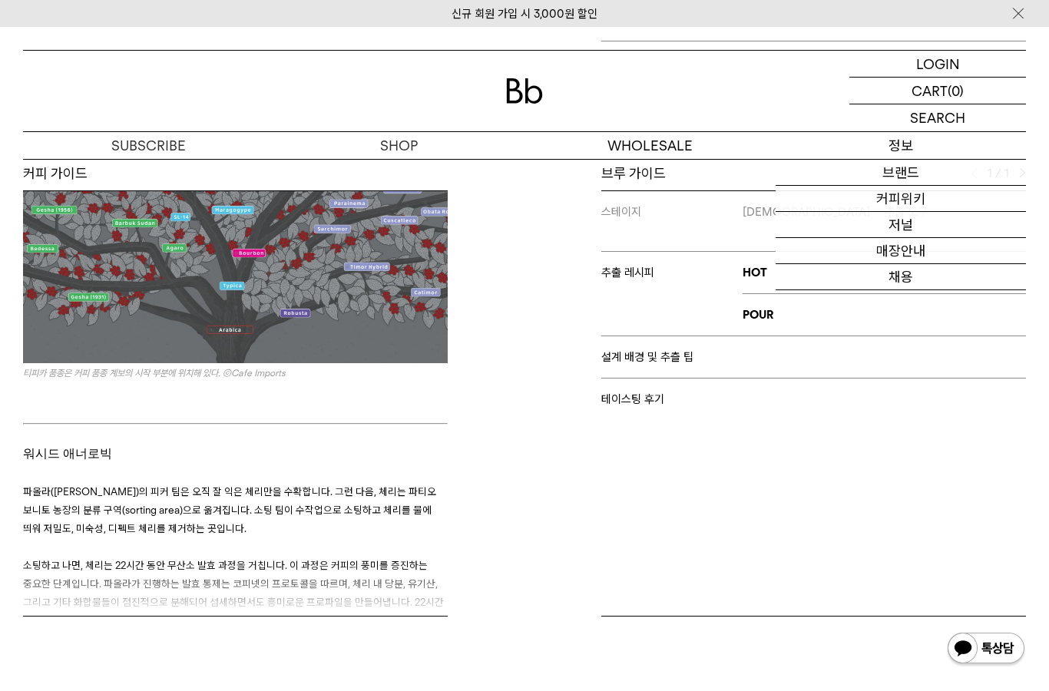
click at [915, 230] on link "저널" at bounding box center [901, 225] width 251 height 26
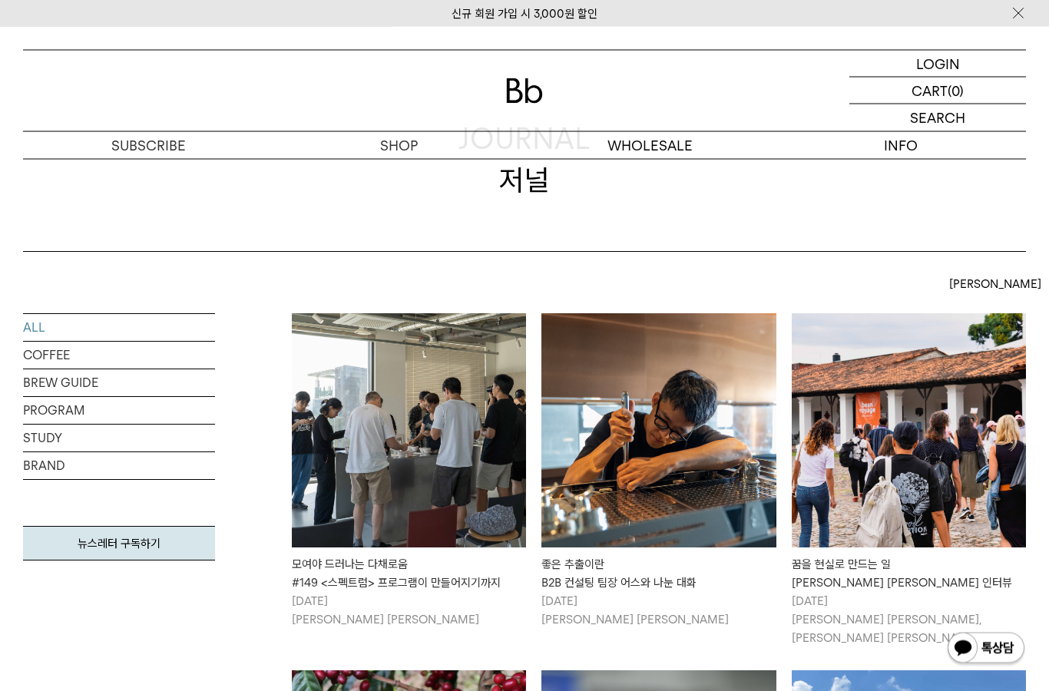
scroll to position [151, 0]
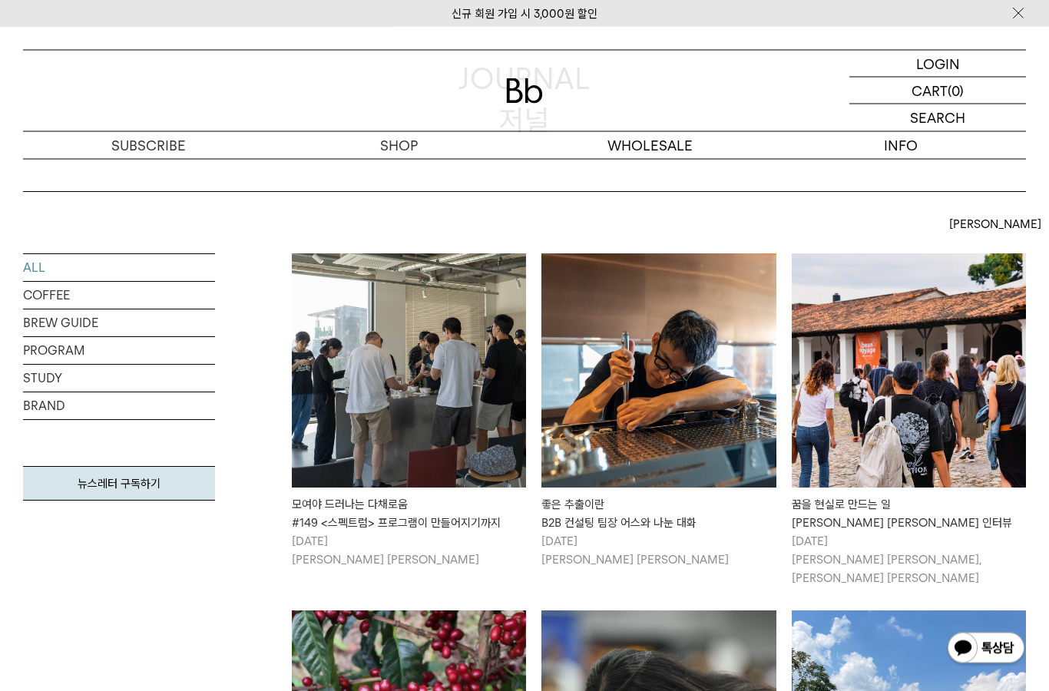
click at [611, 394] on img at bounding box center [658, 371] width 234 height 234
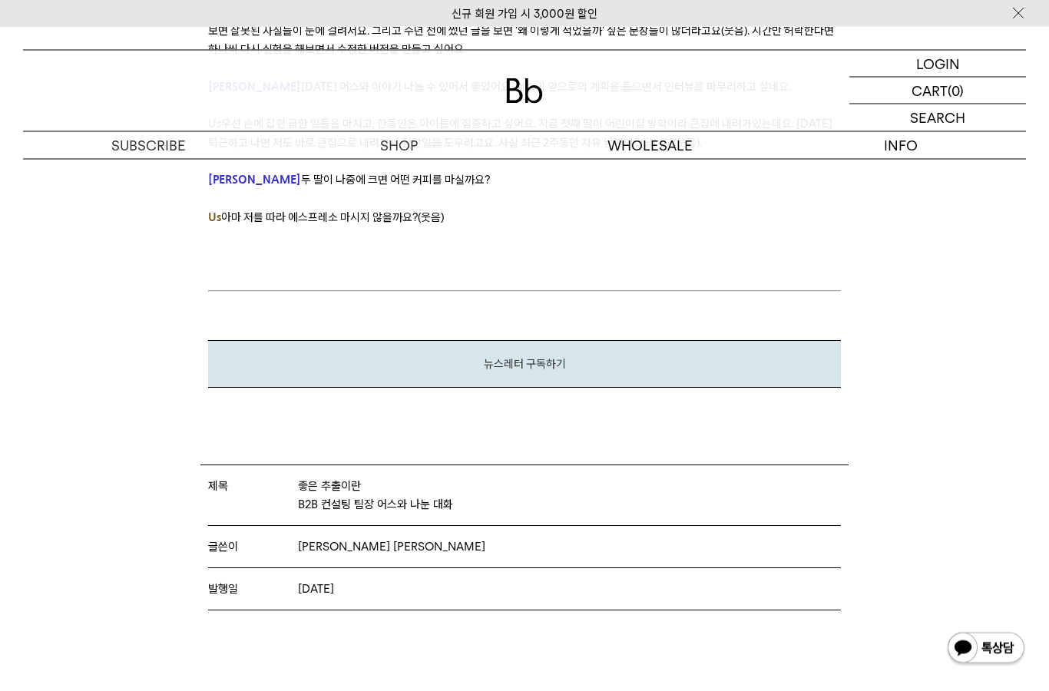
scroll to position [9576, 0]
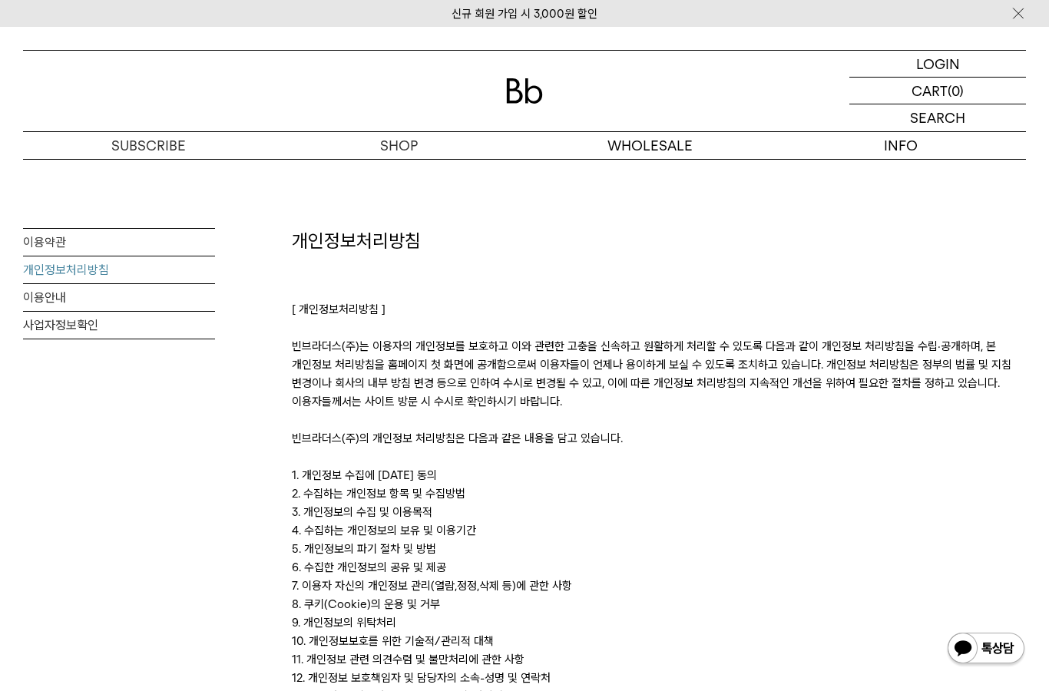
click at [104, 300] on link "이용안내" at bounding box center [119, 297] width 192 height 27
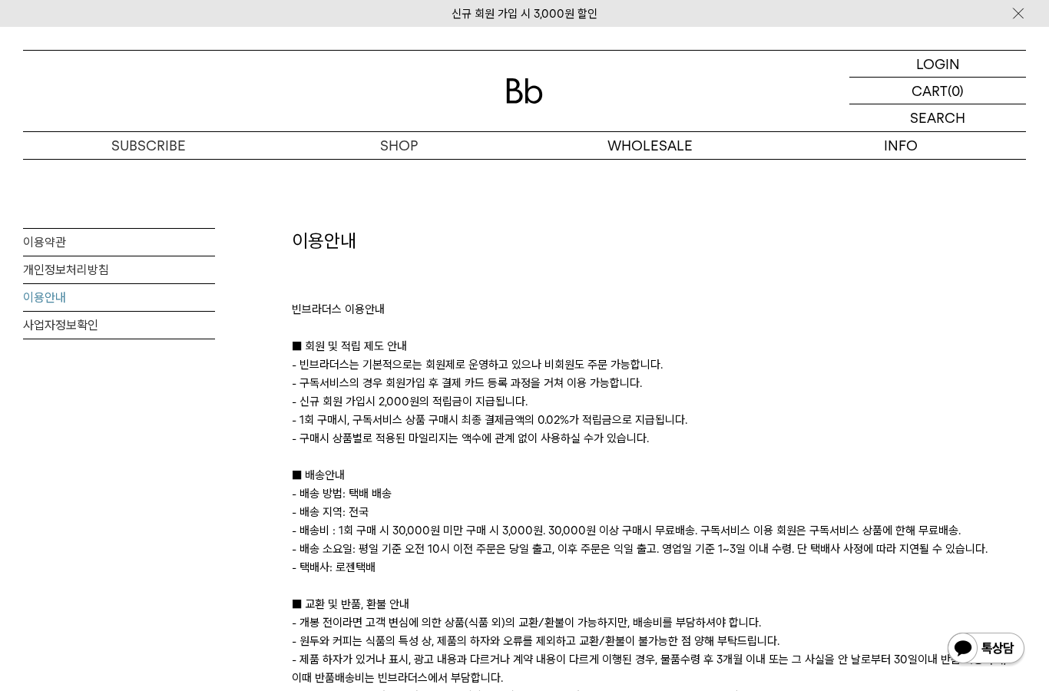
click at [130, 336] on link "사업자정보확인" at bounding box center [119, 325] width 192 height 27
click at [110, 250] on link "이용약관" at bounding box center [119, 242] width 192 height 27
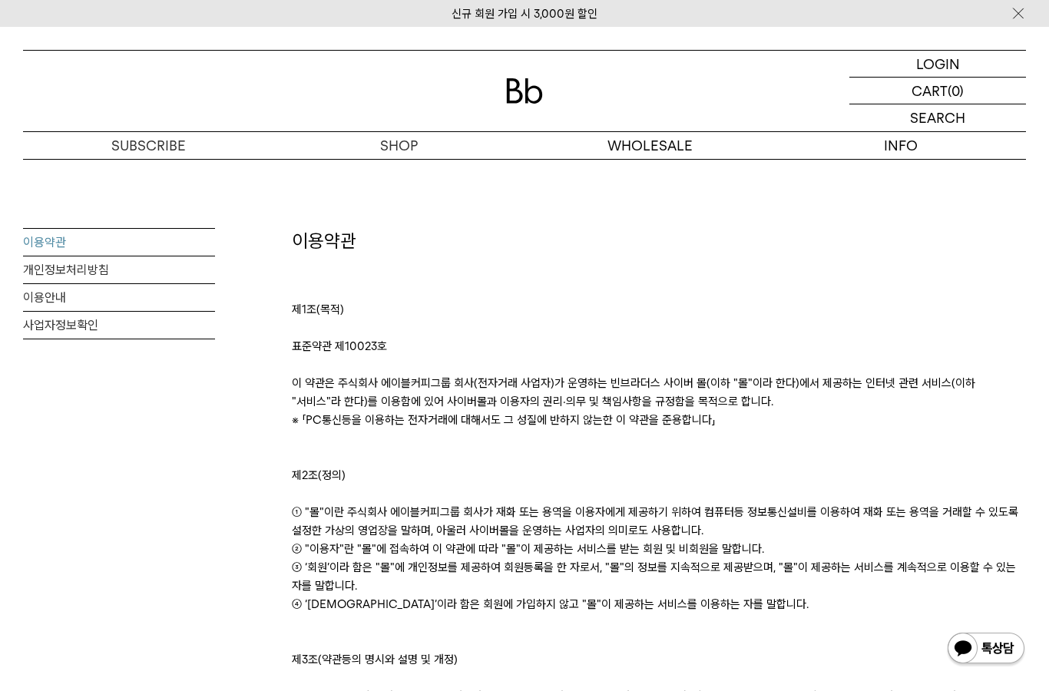
click at [532, 94] on img at bounding box center [524, 90] width 37 height 25
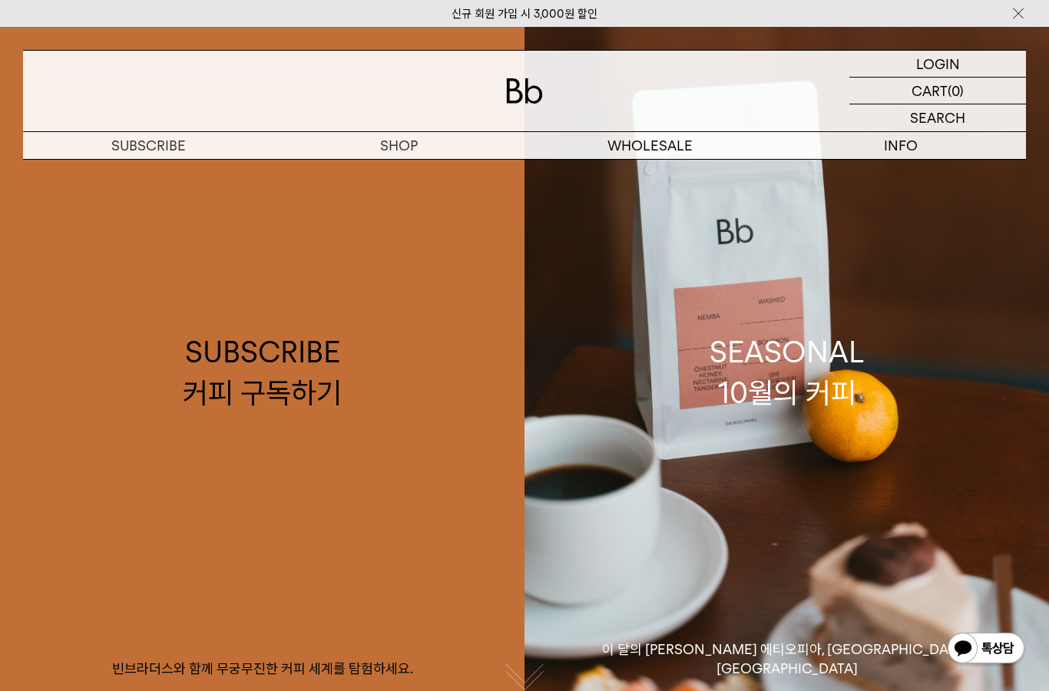
click at [596, 17] on link "신규 회원 가입 시 3,000원 할인" at bounding box center [525, 14] width 146 height 14
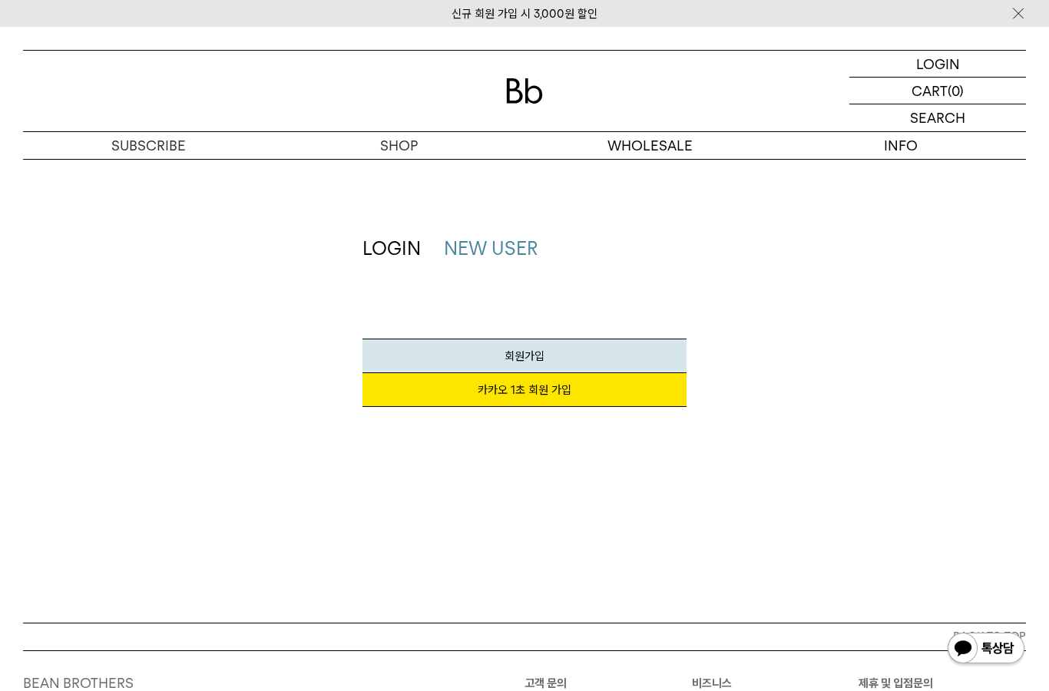
click at [560, 350] on link "회원가입" at bounding box center [524, 356] width 324 height 35
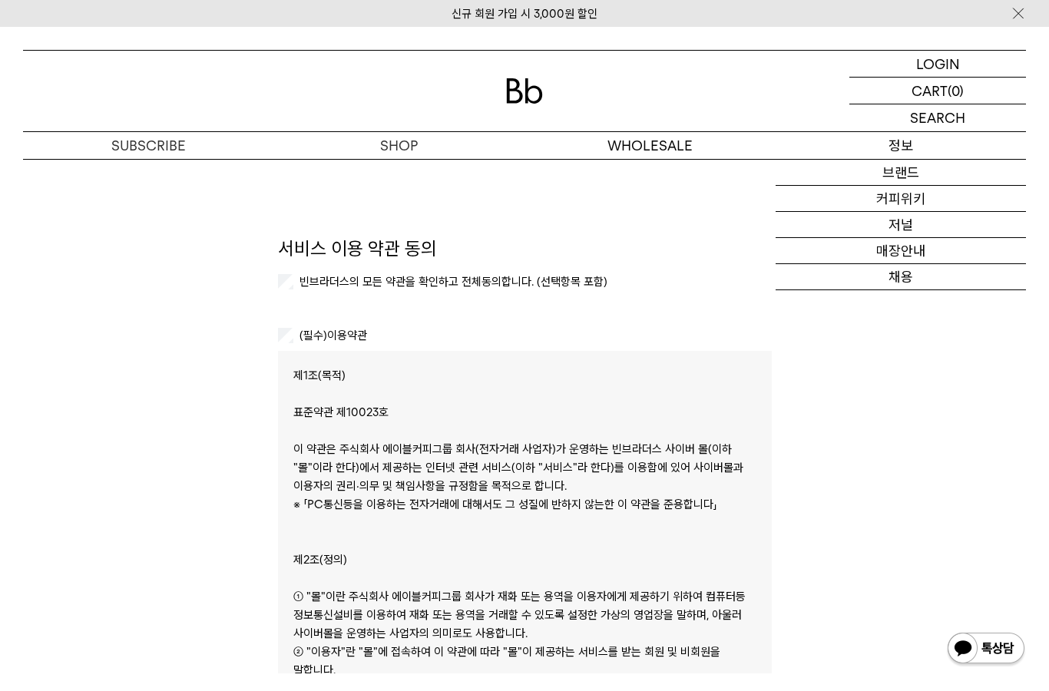
click at [949, 181] on link "브랜드" at bounding box center [901, 173] width 251 height 26
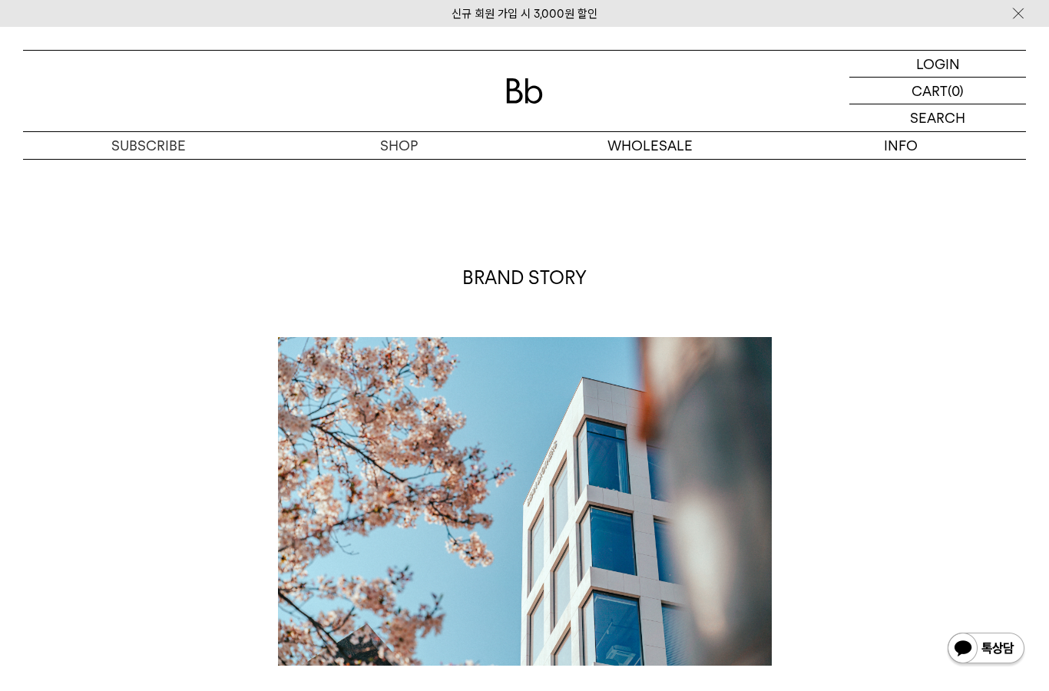
click at [1011, 12] on img at bounding box center [1018, 13] width 15 height 16
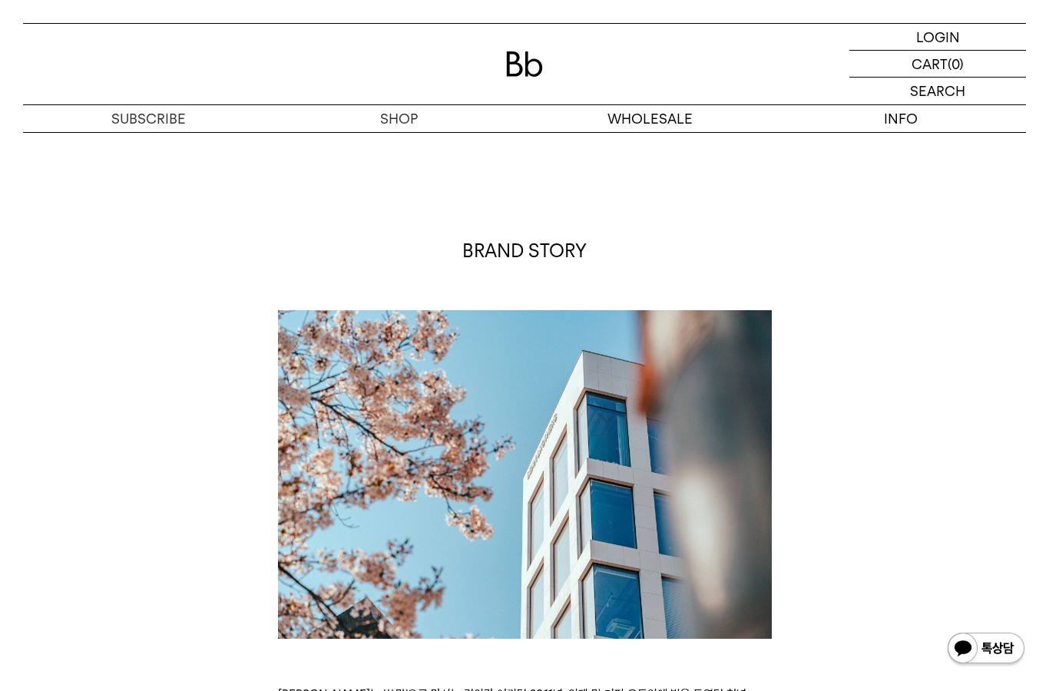
click at [958, 94] on div "SEARCH 검색" at bounding box center [937, 91] width 177 height 27
click at [948, 94] on input "text" at bounding box center [937, 91] width 177 height 27
click at [975, 69] on div "CART 장바구니 (0)" at bounding box center [937, 64] width 177 height 26
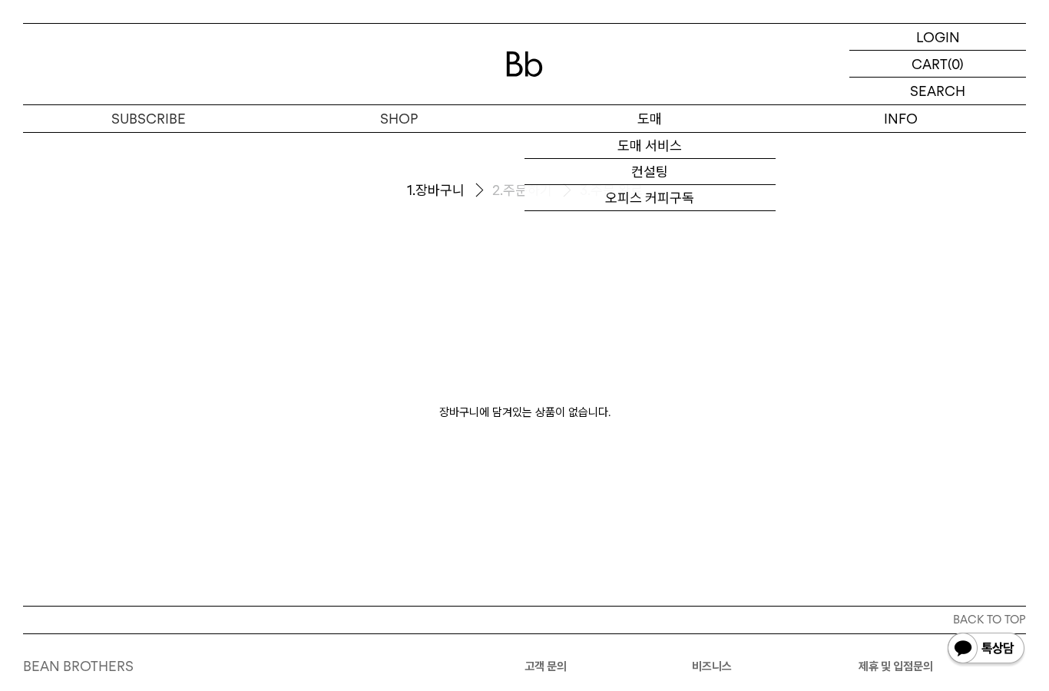
click at [689, 179] on link "컨설팅" at bounding box center [650, 172] width 251 height 26
